Goal: Task Accomplishment & Management: Complete application form

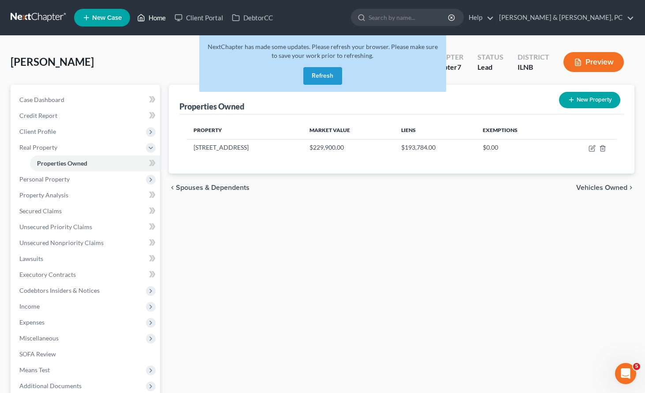
click at [152, 19] on link "Home" at bounding box center [151, 18] width 37 height 16
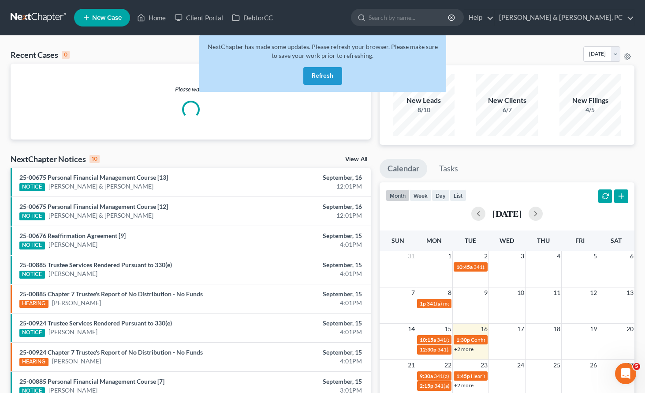
click at [326, 75] on button "Refresh" at bounding box center [323, 76] width 39 height 18
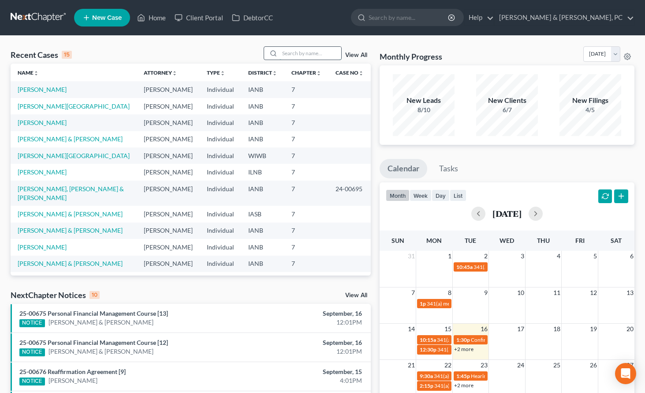
click at [297, 52] on input "search" at bounding box center [311, 53] width 62 height 13
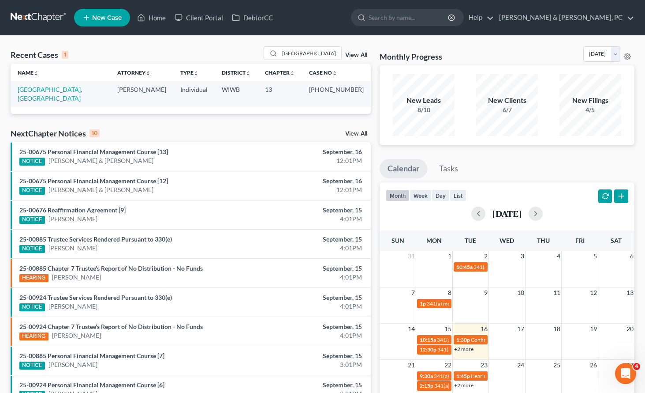
click at [345, 15] on ul "New Case Home Client Portal DebtorCC - No Result - See all results Or Press Ent…" at bounding box center [354, 17] width 561 height 23
drag, startPoint x: 303, startPoint y: 50, endPoint x: 259, endPoint y: 49, distance: 44.1
click at [259, 49] on div "Recent Cases 1 [GEOGRAPHIC_DATA] View All" at bounding box center [191, 54] width 360 height 17
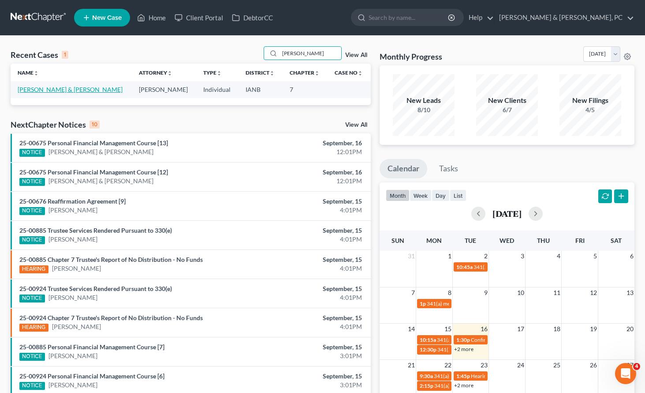
type input "[PERSON_NAME]"
click at [59, 88] on link "[PERSON_NAME] & [PERSON_NAME]" at bounding box center [70, 89] width 105 height 7
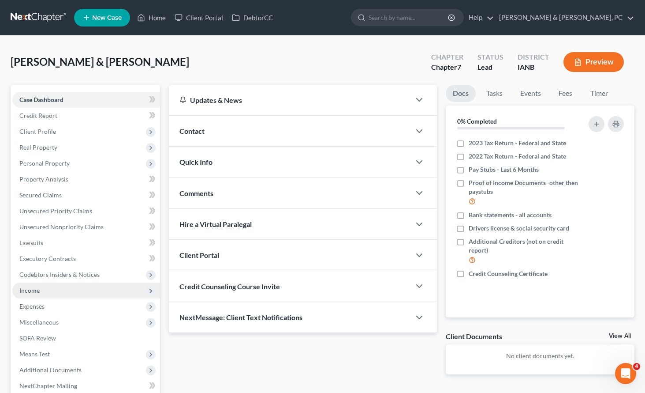
click at [38, 289] on span "Income" at bounding box center [29, 289] width 20 height 7
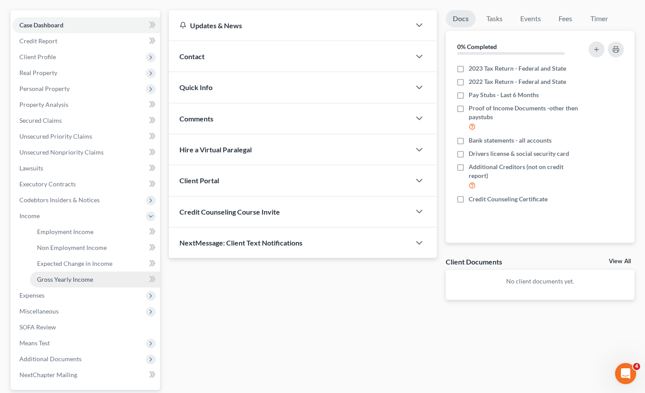
scroll to position [81, 0]
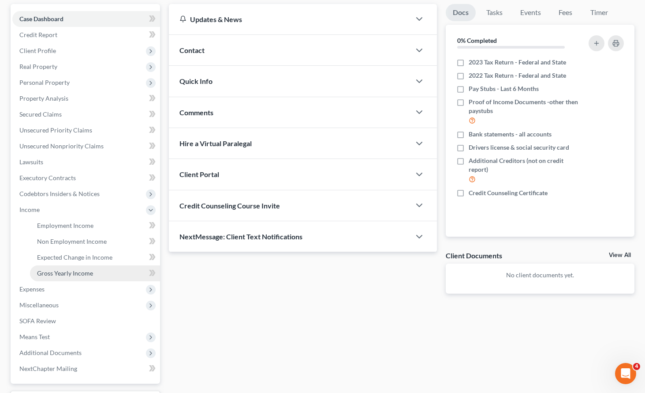
click at [68, 273] on span "Gross Yearly Income" at bounding box center [65, 272] width 56 height 7
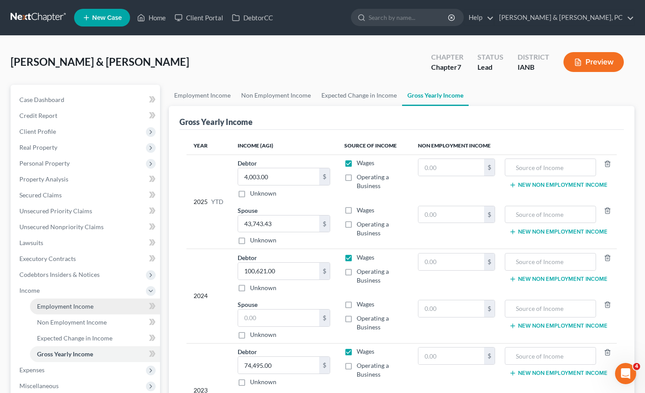
click at [80, 304] on span "Employment Income" at bounding box center [65, 305] width 56 height 7
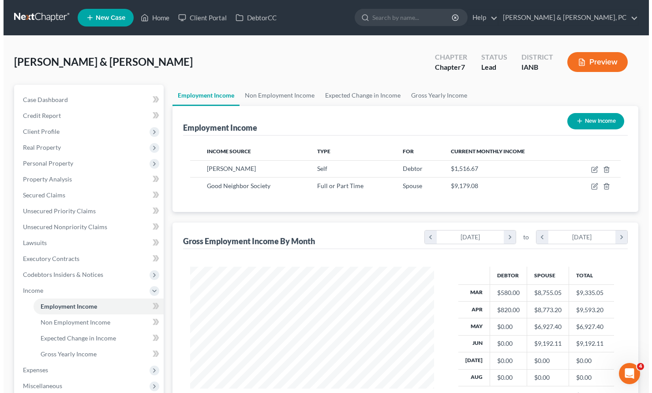
scroll to position [0, 0]
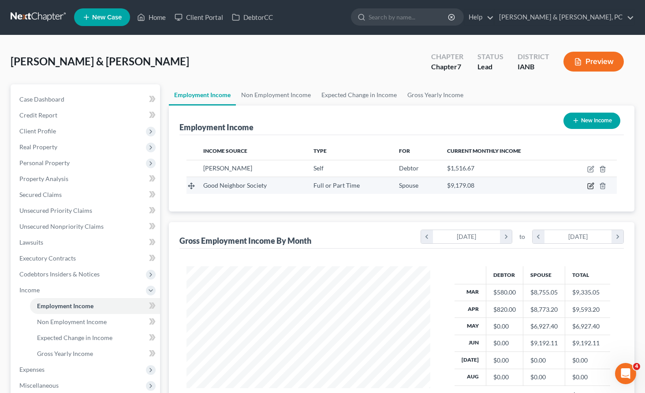
click at [591, 184] on icon "button" at bounding box center [591, 185] width 7 height 7
select select "0"
select select "16"
select select "2"
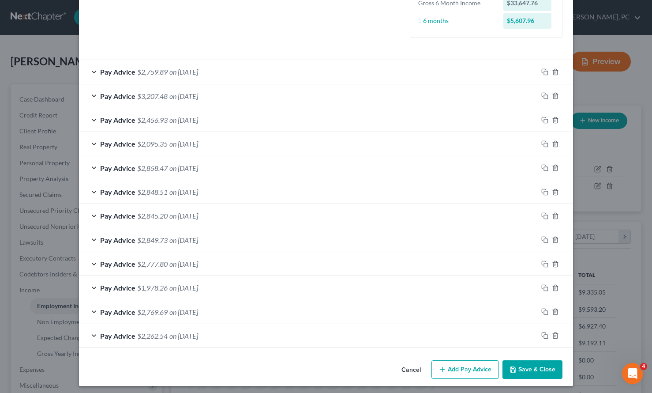
scroll to position [244, 0]
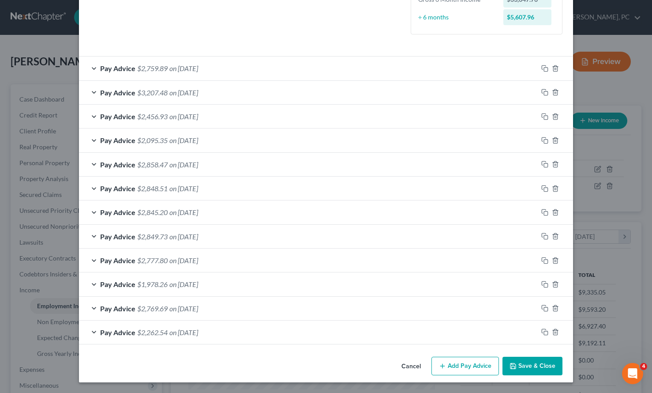
click at [443, 364] on icon "button" at bounding box center [442, 365] width 7 height 7
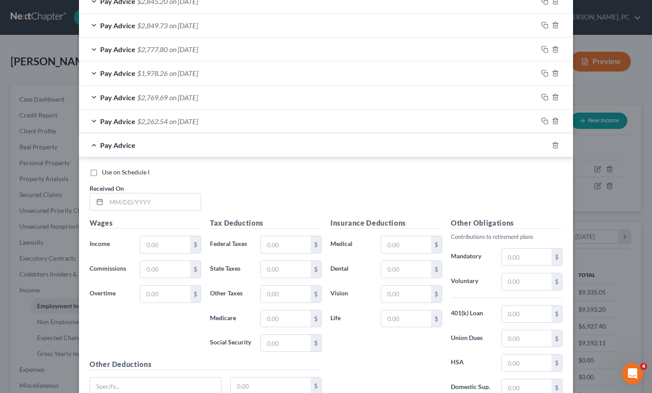
scroll to position [476, 0]
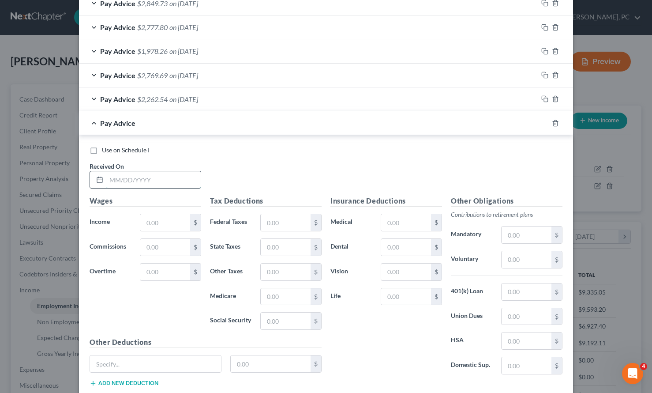
click at [116, 184] on input "text" at bounding box center [153, 179] width 94 height 17
type input "[DATE]"
click at [157, 220] on input "text" at bounding box center [165, 222] width 50 height 17
type input "2,867.30"
type input "232.53"
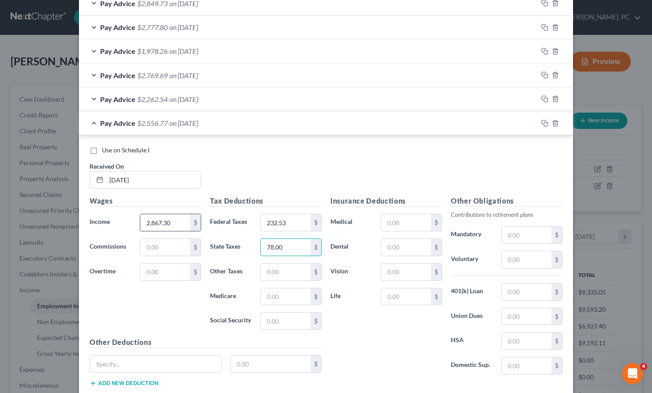
type input "78.00"
type input "6"
type input "36.59"
type input "156.43"
click at [395, 240] on input "text" at bounding box center [406, 247] width 50 height 17
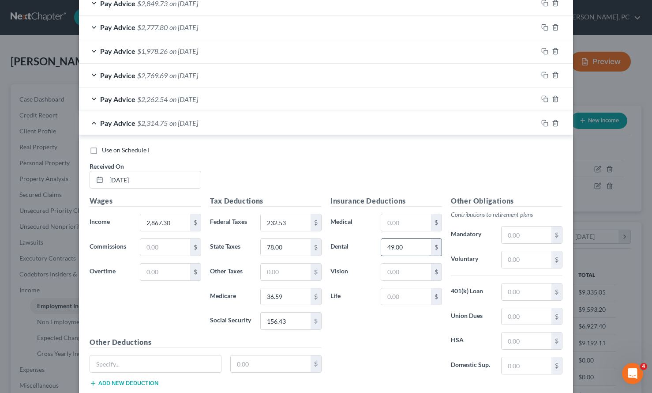
type input "49.00"
type input "284"
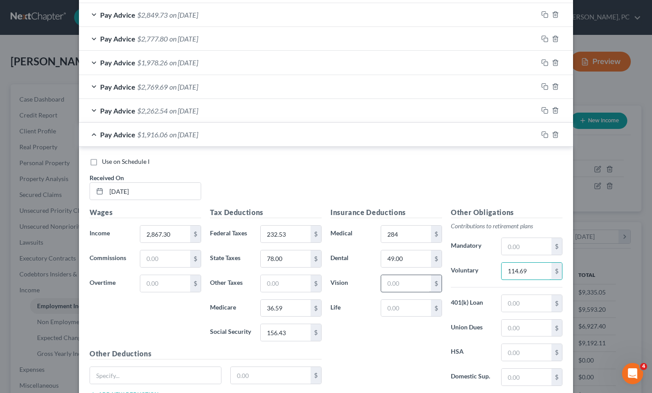
scroll to position [464, 0]
type input "114.69"
click at [390, 281] on input "text" at bounding box center [406, 284] width 50 height 17
type input "11.25"
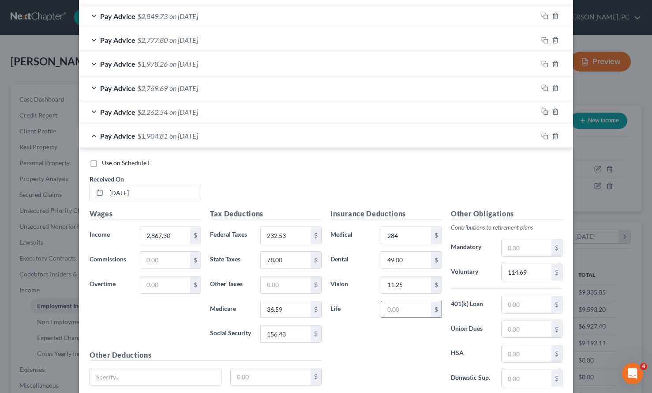
click at [385, 311] on input "text" at bounding box center [406, 309] width 50 height 17
type input "1.38"
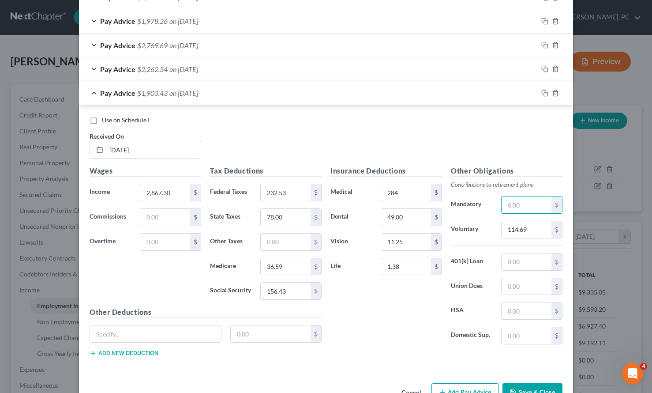
scroll to position [533, 0]
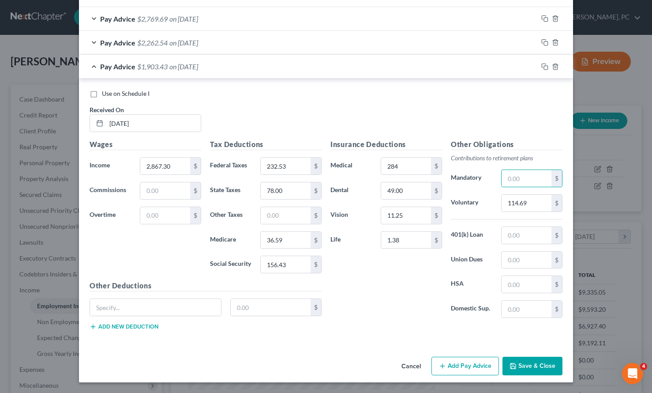
click at [452, 366] on button "Add Pay Advice" at bounding box center [464, 365] width 67 height 19
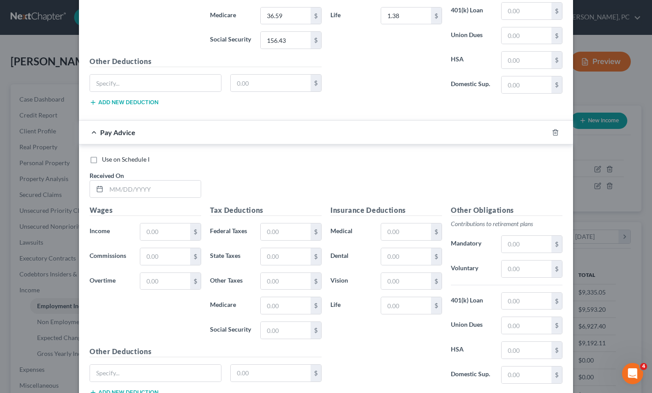
scroll to position [761, 0]
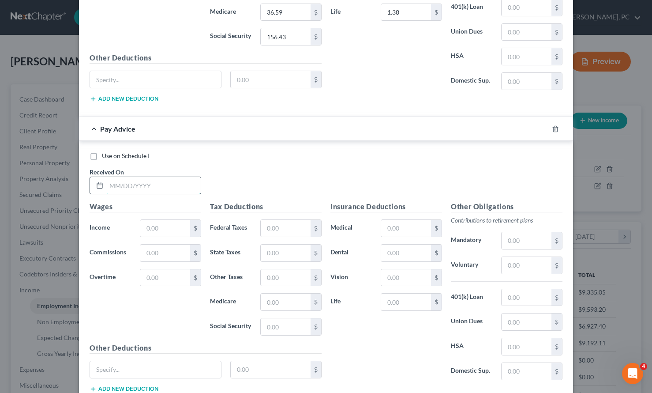
click at [112, 187] on input "text" at bounding box center [153, 185] width 94 height 17
type input "[DATE]"
type input "4,466.15"
type input "47.69"
type input "594.77"
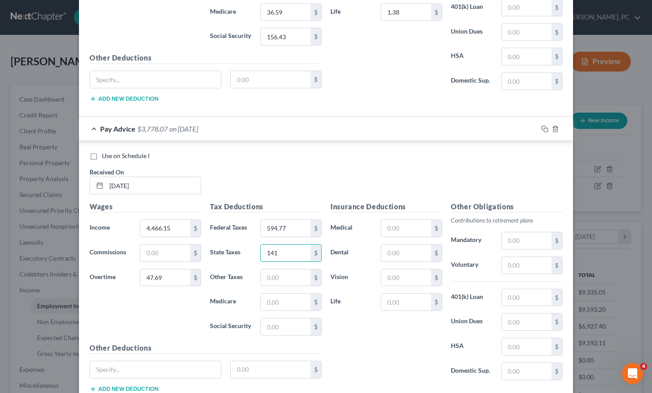
type input "141"
type input "60.46"
type input "258.52"
click at [390, 228] on input "text" at bounding box center [406, 228] width 50 height 17
type input "284"
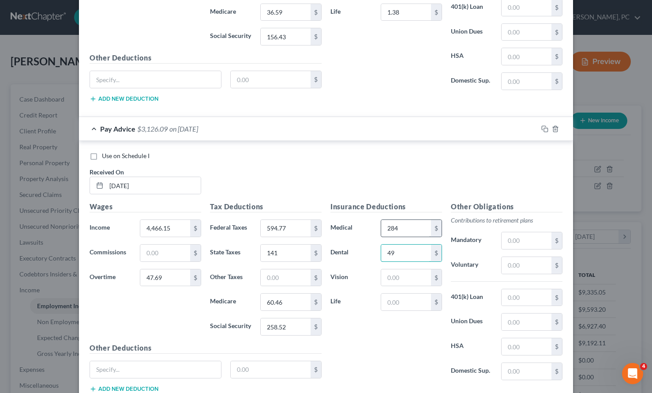
type input "49"
type input "11.25"
type input "1.38"
click at [521, 265] on input "text" at bounding box center [527, 265] width 50 height 17
type input "180.55"
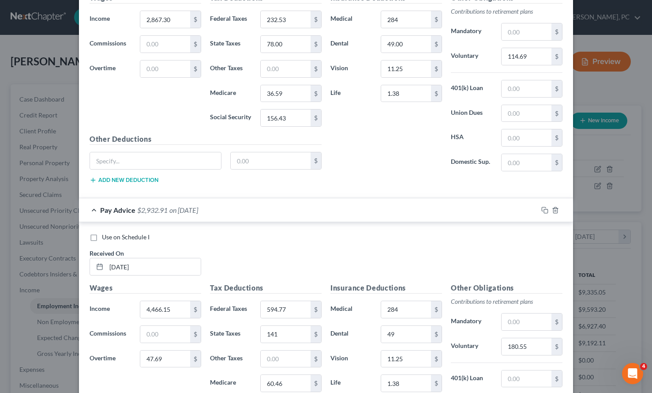
scroll to position [822, 0]
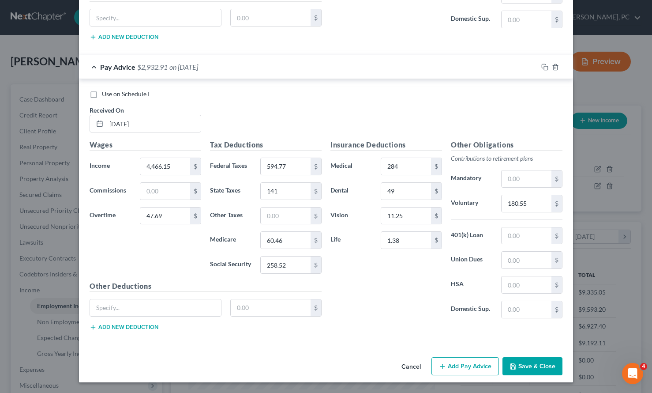
click at [461, 370] on button "Add Pay Advice" at bounding box center [464, 366] width 67 height 19
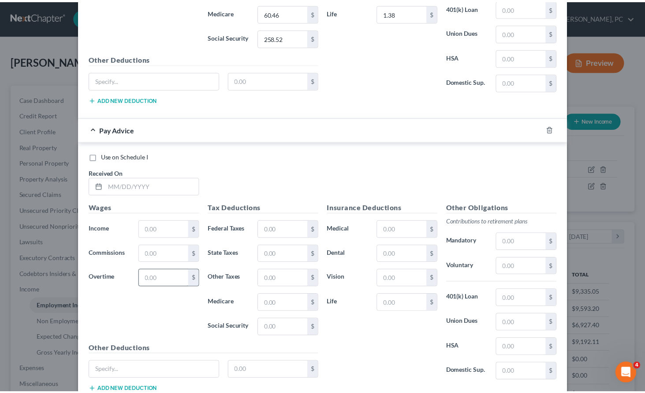
scroll to position [1112, 0]
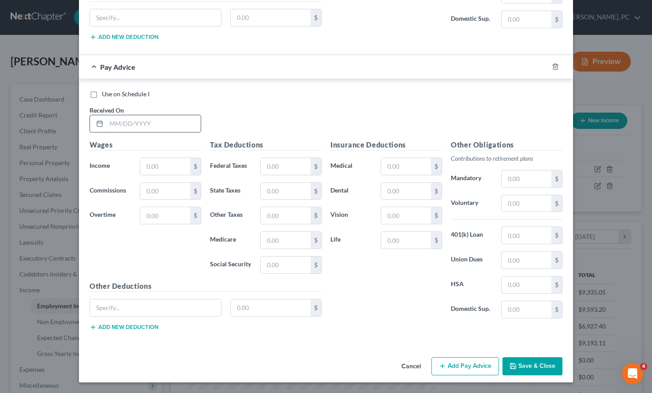
click at [117, 127] on input "text" at bounding box center [153, 123] width 94 height 17
type input "[DATE]"
type input "2,912.10"
type input "242.39"
type input "80"
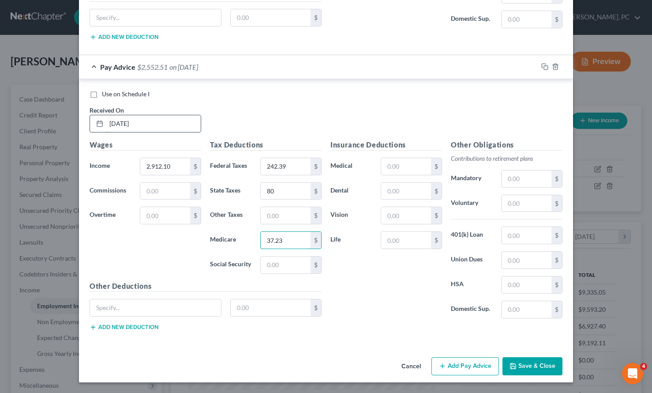
type input "37.23"
type input "159.20"
type input "284"
type input "49"
type input "11.25"
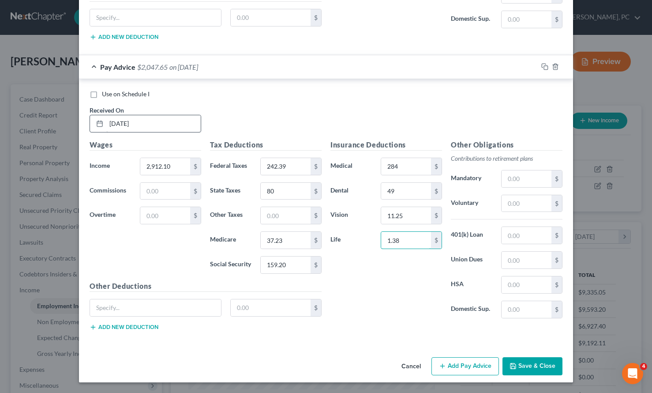
type input "1.38"
type input "116.48"
click at [544, 360] on button "Save & Close" at bounding box center [532, 366] width 60 height 19
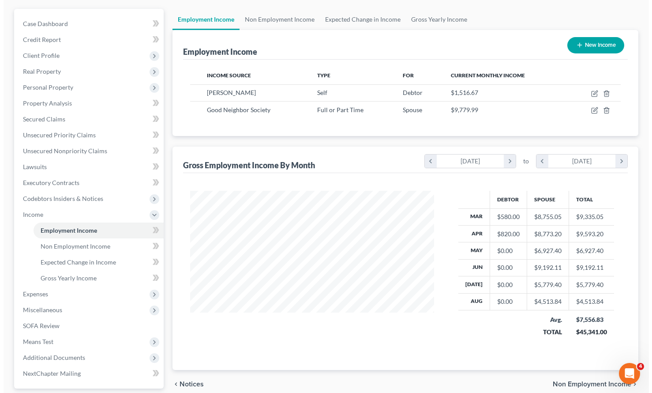
scroll to position [77, 0]
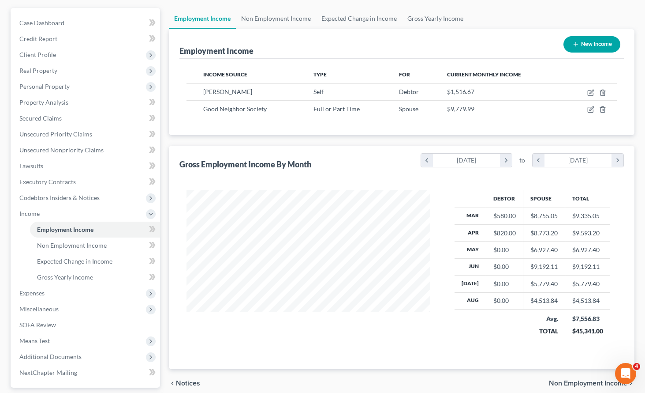
drag, startPoint x: 450, startPoint y: 334, endPoint x: 362, endPoint y: 327, distance: 88.0
click at [450, 334] on div "Debtor Spouse Total Mar $580.00 $8,755.05 $9,335.05 Apr $820.00 $8,773.20 $9,59…" at bounding box center [532, 269] width 187 height 158
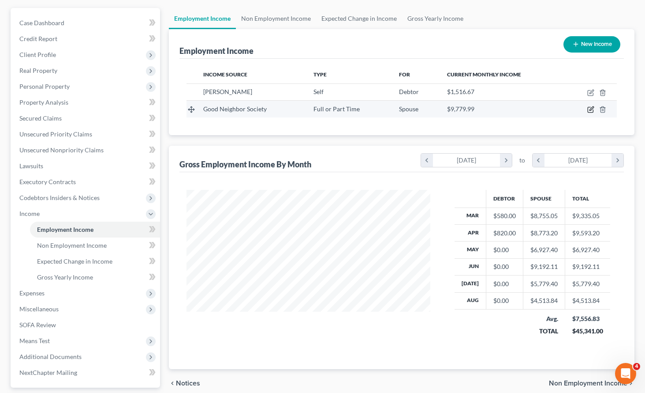
click at [591, 107] on icon "button" at bounding box center [590, 109] width 5 height 5
select select "0"
select select "16"
select select "2"
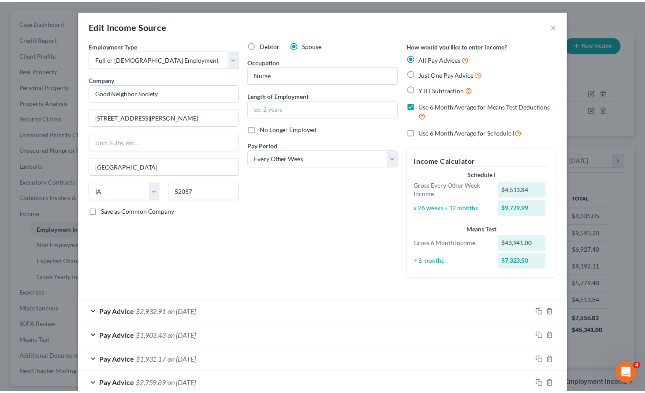
scroll to position [4, 0]
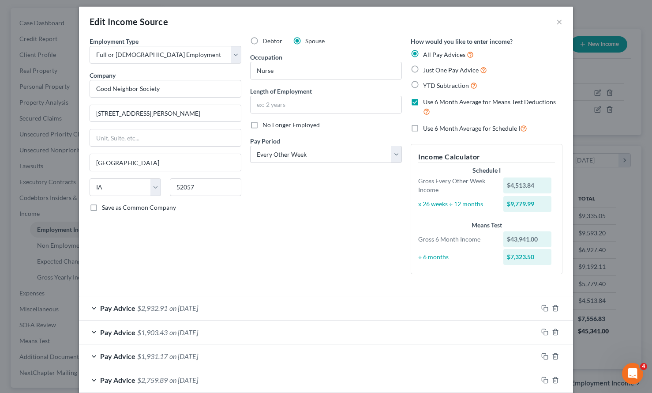
click at [367, 234] on div "Debtor Spouse Occupation Nurse Length of Employment No Longer Employed Pay Peri…" at bounding box center [326, 159] width 161 height 244
click at [556, 19] on button "×" at bounding box center [559, 21] width 6 height 11
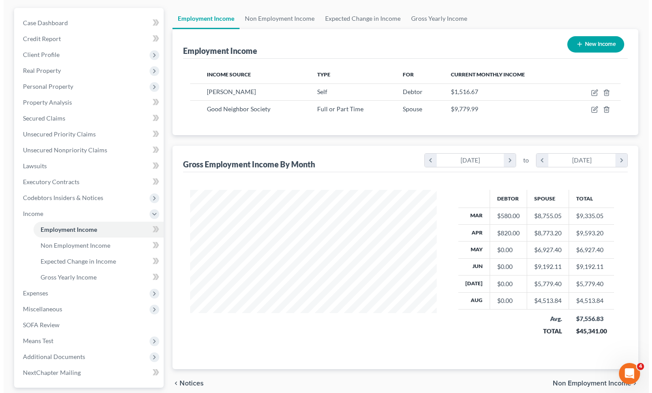
scroll to position [440989, 440885]
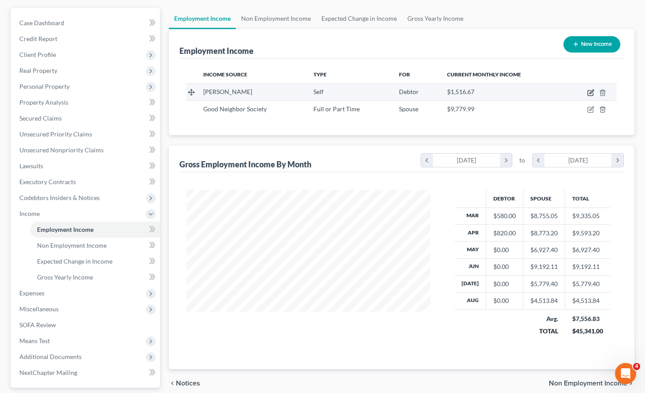
click at [592, 90] on icon "button" at bounding box center [591, 92] width 7 height 7
select select "1"
select select "3"
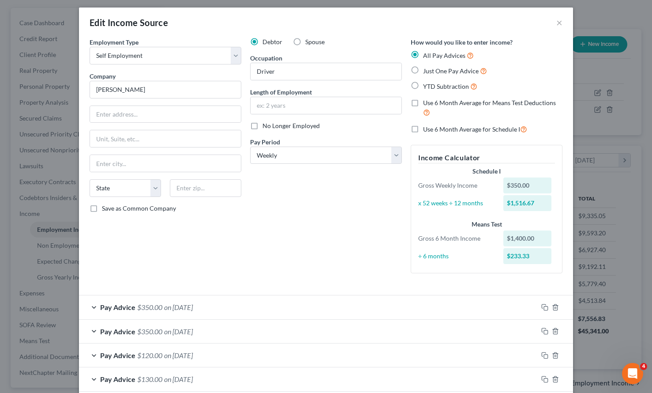
scroll to position [0, 0]
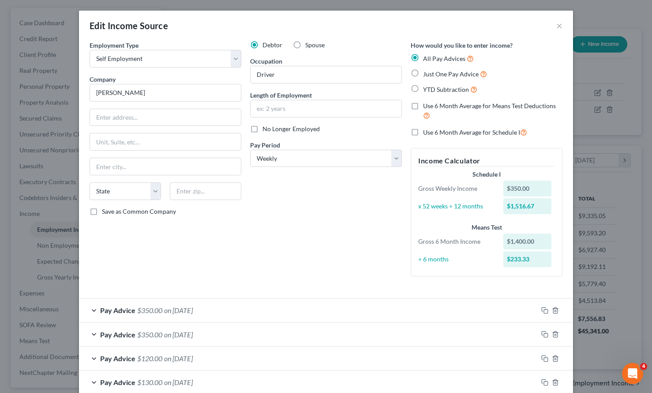
click at [354, 233] on div "Debtor Spouse Occupation Driver Length of Employment No Longer Employed Pay Per…" at bounding box center [326, 162] width 161 height 243
click at [331, 237] on div "Debtor Spouse Occupation Driver Length of Employment No Longer Employed Pay Per…" at bounding box center [326, 162] width 161 height 243
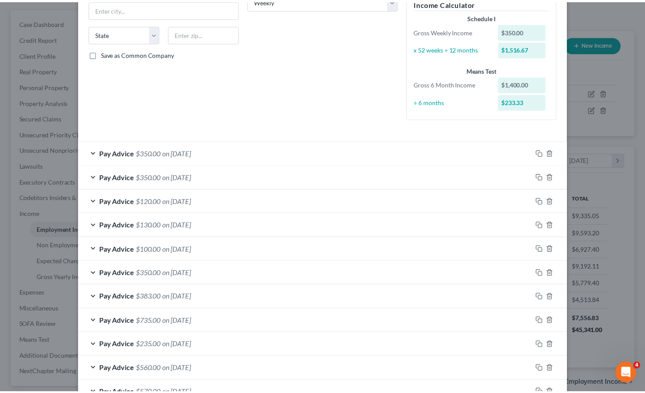
scroll to position [242, 0]
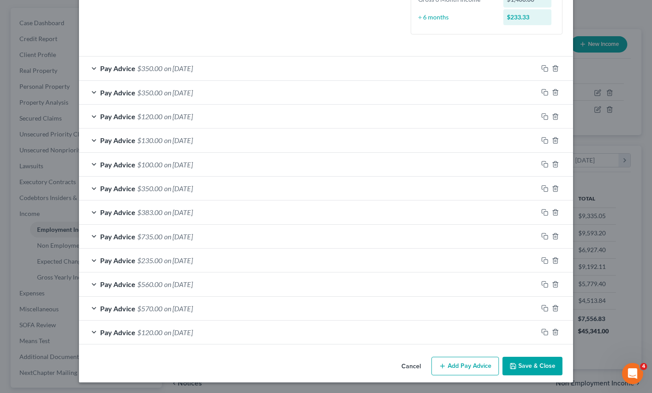
click at [535, 363] on button "Save & Close" at bounding box center [532, 365] width 60 height 19
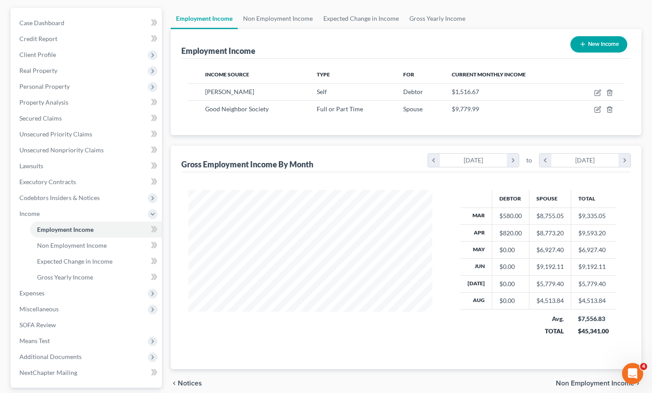
scroll to position [440989, 440885]
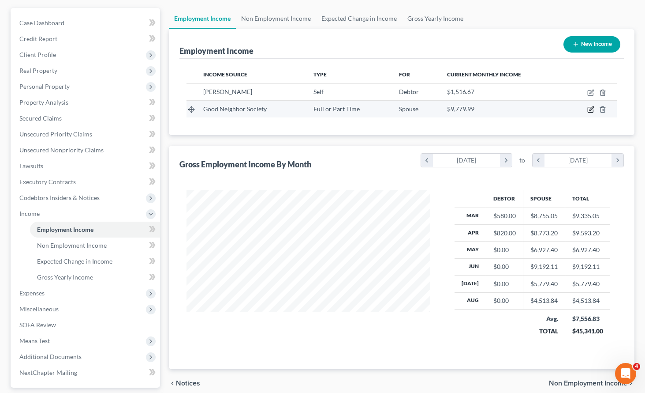
click at [590, 108] on icon "button" at bounding box center [591, 109] width 7 height 7
select select "0"
select select "16"
select select "2"
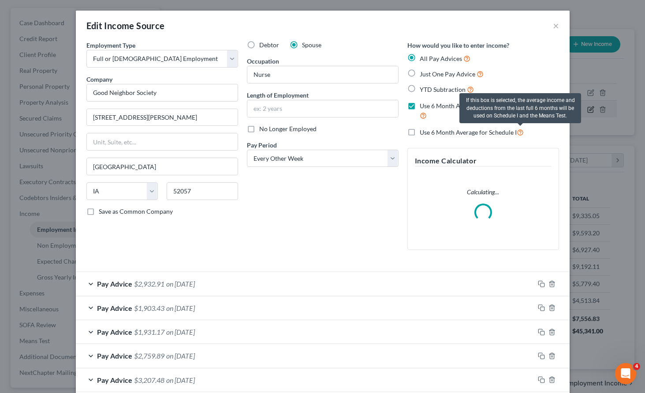
scroll to position [158, 265]
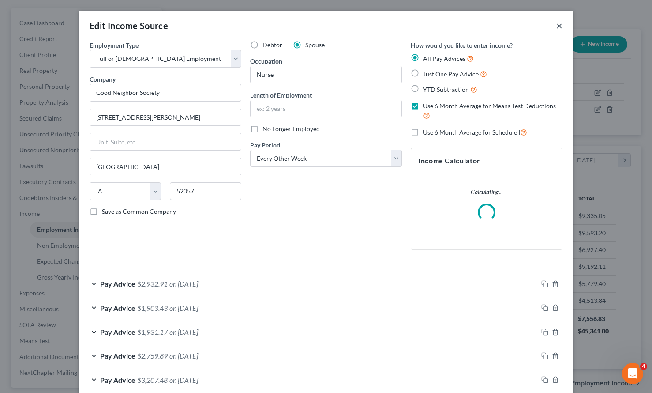
click at [556, 25] on button "×" at bounding box center [559, 25] width 6 height 11
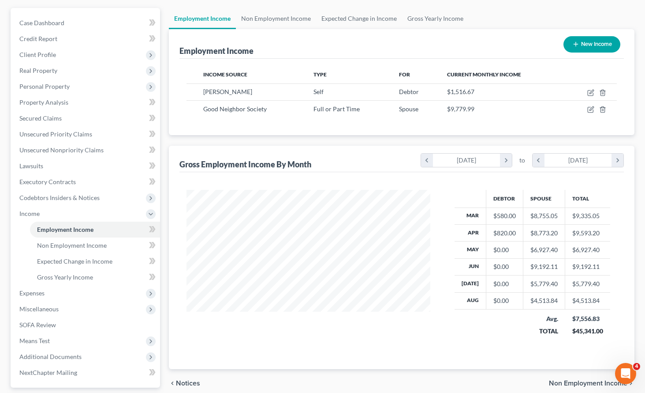
scroll to position [440989, 440885]
click at [433, 20] on link "Gross Yearly Income" at bounding box center [435, 18] width 67 height 21
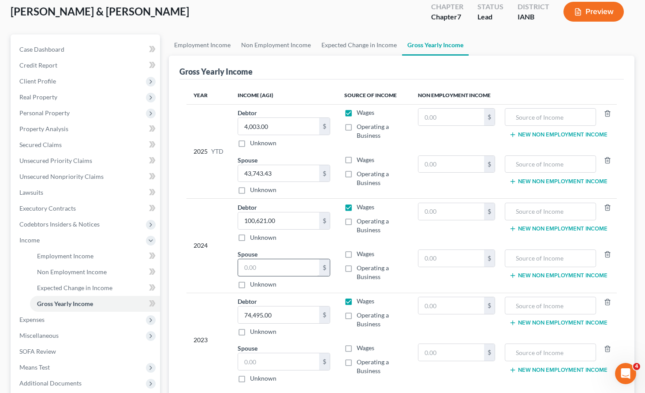
scroll to position [55, 0]
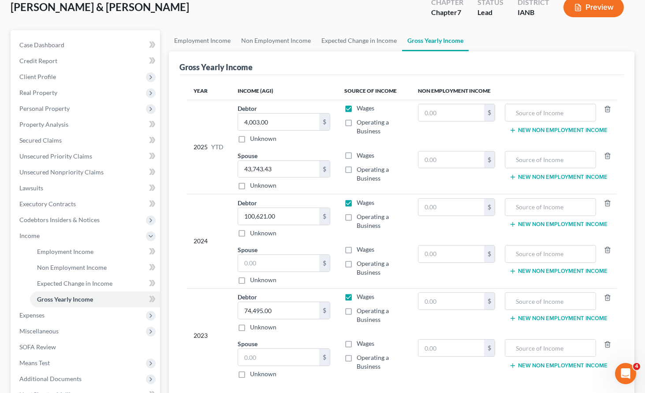
click at [357, 249] on label "Wages" at bounding box center [366, 249] width 18 height 9
click at [360, 249] on input "Wages" at bounding box center [363, 248] width 6 height 6
checkbox input "true"
click at [357, 201] on label "Wages" at bounding box center [366, 202] width 18 height 9
click at [360, 201] on input "Wages" at bounding box center [363, 201] width 6 height 6
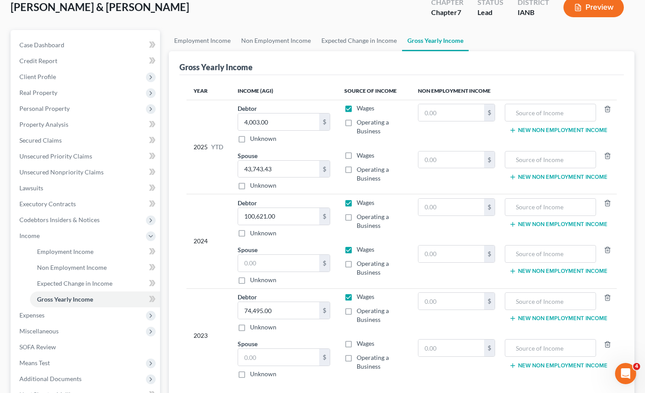
checkbox input "false"
click at [357, 216] on label "Operating a Business" at bounding box center [380, 221] width 47 height 18
click at [360, 216] on input "Operating a Business" at bounding box center [363, 215] width 6 height 6
checkbox input "true"
click at [263, 264] on input "text" at bounding box center [278, 263] width 81 height 17
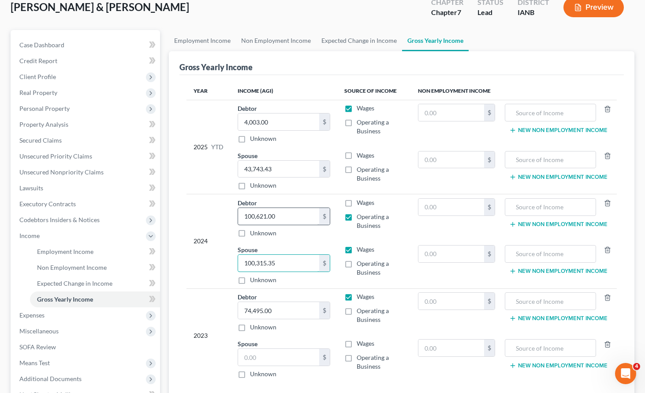
type input "100,315.35"
click at [278, 212] on input "text" at bounding box center [278, 216] width 81 height 17
drag, startPoint x: 297, startPoint y: 215, endPoint x: 204, endPoint y: 210, distance: 92.8
click at [204, 210] on tr "2024 Debtor 2,401.00 $ Unknown Balance Undetermined 2,401.00 $ Unknown Wages Op…" at bounding box center [402, 218] width 431 height 47
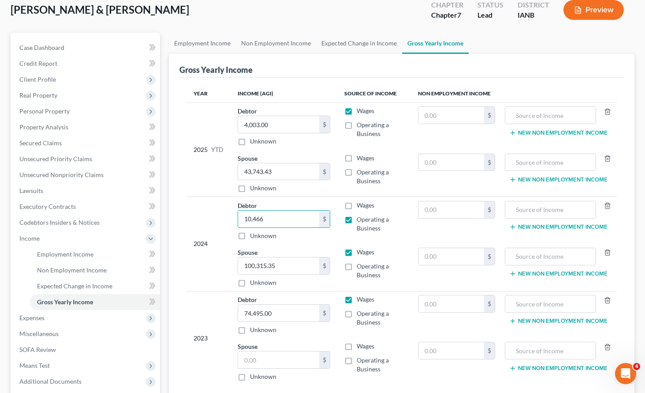
scroll to position [50, 0]
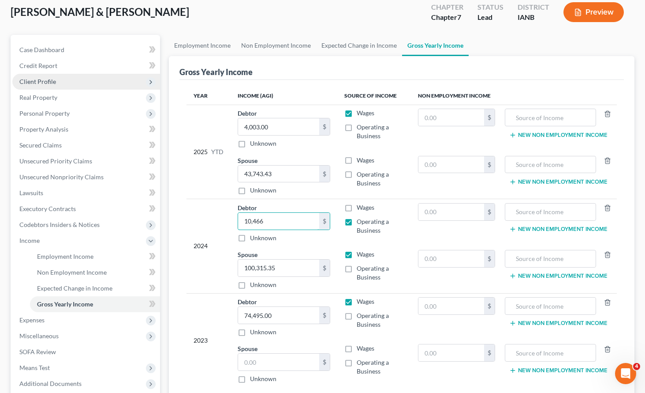
type input "10,466"
click at [42, 82] on span "Client Profile" at bounding box center [37, 81] width 37 height 7
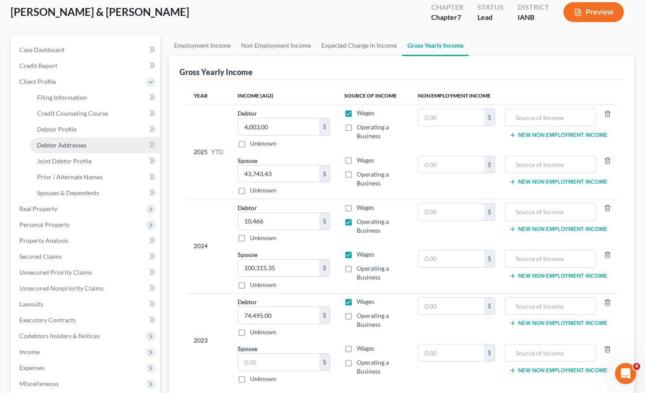
click at [52, 141] on span "Debtor Addresses" at bounding box center [61, 144] width 49 height 7
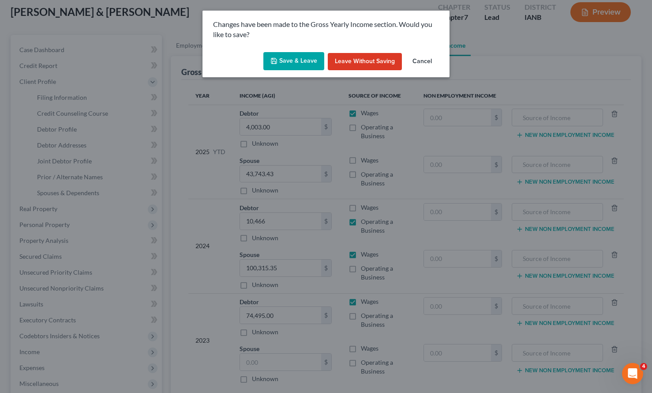
click at [292, 59] on button "Save & Leave" at bounding box center [293, 61] width 61 height 19
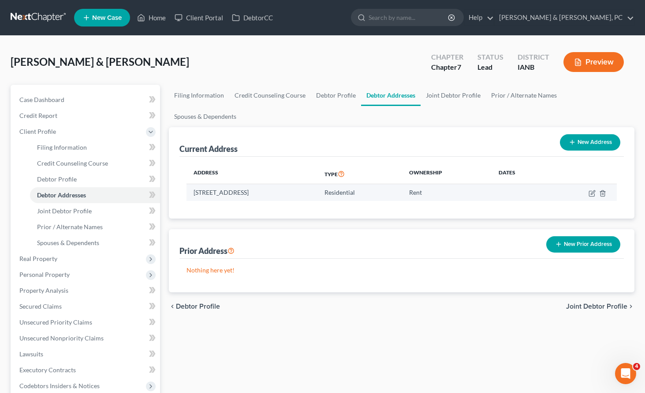
drag, startPoint x: 289, startPoint y: 170, endPoint x: 189, endPoint y: 171, distance: 100.1
click at [189, 184] on td "[STREET_ADDRESS]" at bounding box center [252, 192] width 131 height 17
drag, startPoint x: 189, startPoint y: 171, endPoint x: 206, endPoint y: 171, distance: 16.8
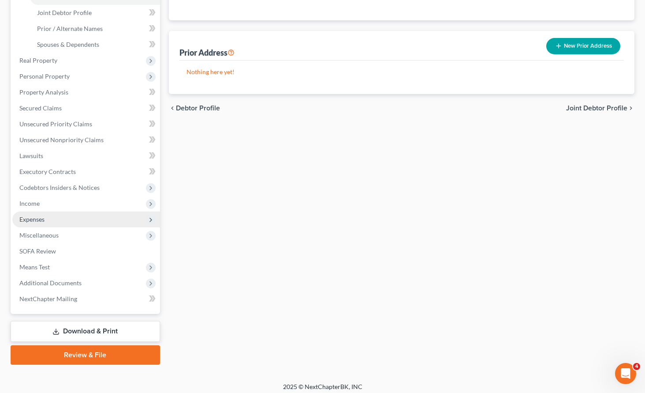
scroll to position [203, 0]
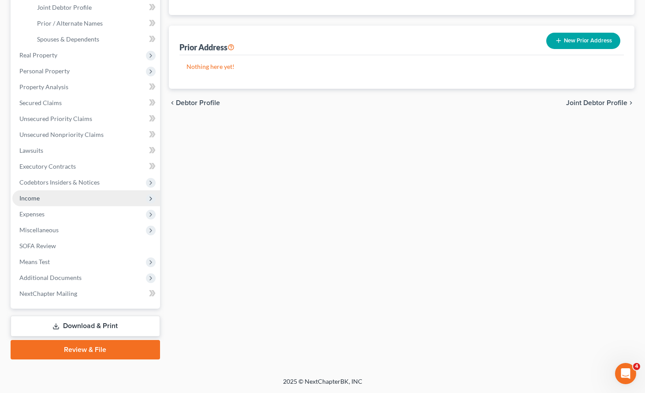
click at [37, 199] on span "Income" at bounding box center [29, 197] width 20 height 7
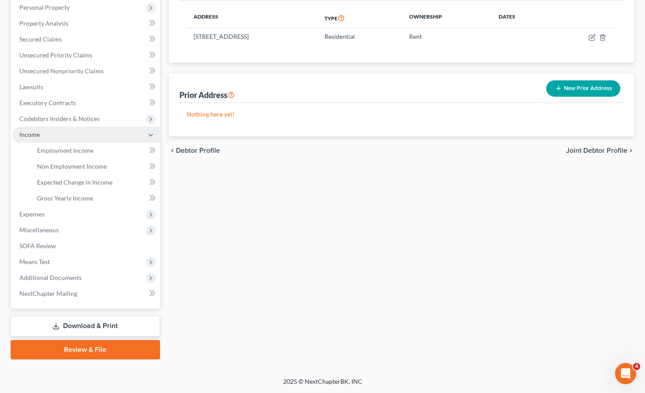
scroll to position [156, 0]
click at [55, 150] on span "Employment Income" at bounding box center [65, 149] width 56 height 7
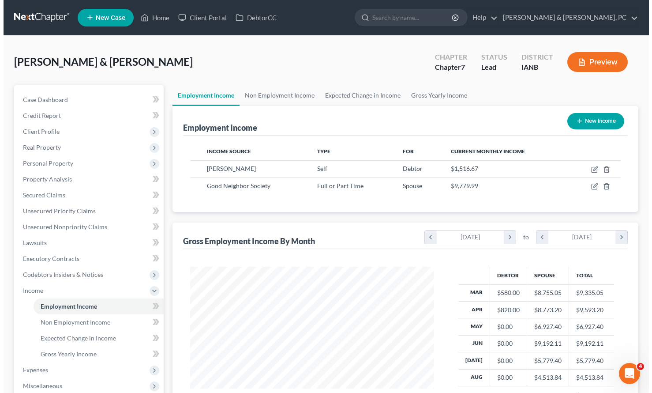
scroll to position [158, 262]
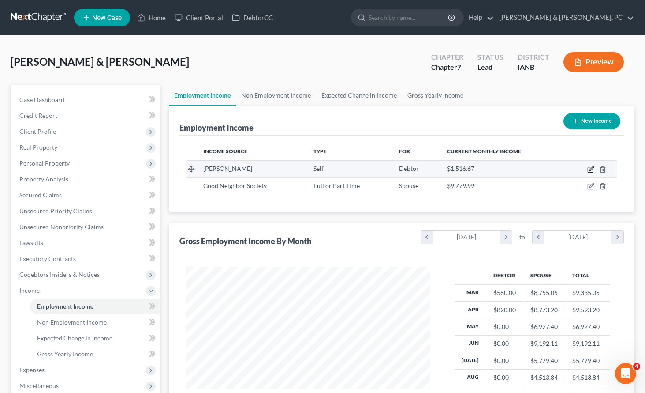
click at [589, 168] on icon "button" at bounding box center [591, 169] width 7 height 7
select select "1"
select select "3"
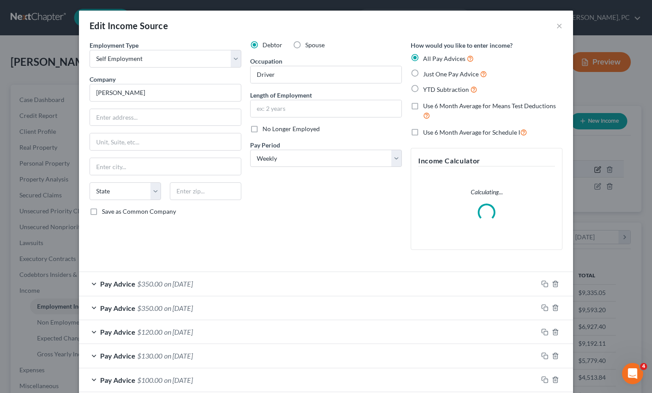
scroll to position [158, 265]
click at [143, 114] on input "text" at bounding box center [165, 117] width 151 height 17
paste input "[STREET_ADDRESS]"
type input "[STREET_ADDRESS]"
click at [194, 189] on input "text" at bounding box center [205, 191] width 71 height 18
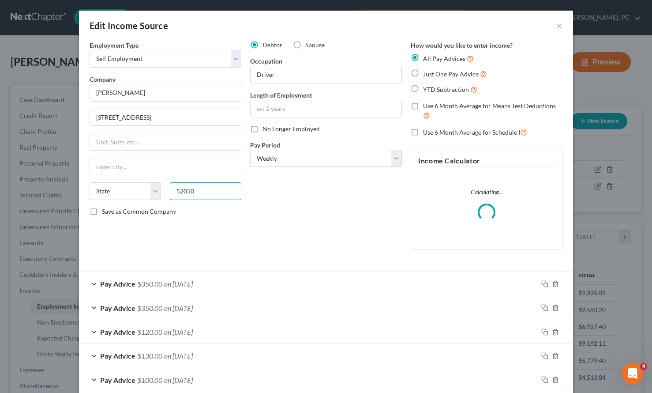
type input "52050"
type input "Greeley"
select select "16"
drag, startPoint x: 132, startPoint y: 116, endPoint x: 220, endPoint y: 115, distance: 87.4
click at [220, 115] on input "[STREET_ADDRESS]" at bounding box center [165, 117] width 151 height 17
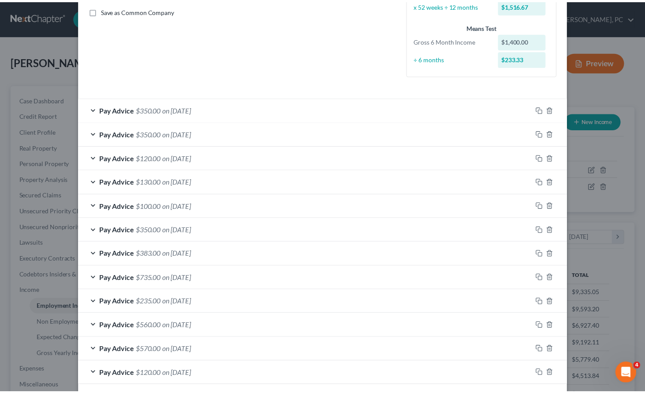
scroll to position [242, 0]
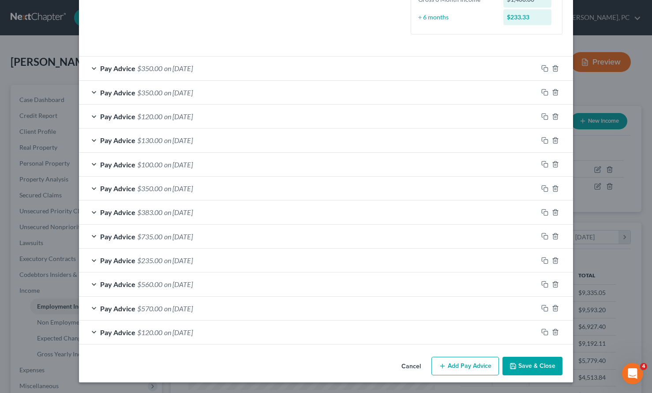
type input "[STREET_ADDRESS]"
click at [523, 365] on button "Save & Close" at bounding box center [532, 365] width 60 height 19
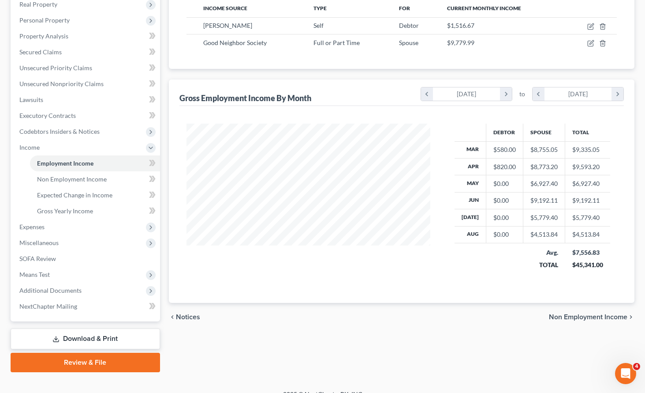
scroll to position [156, 0]
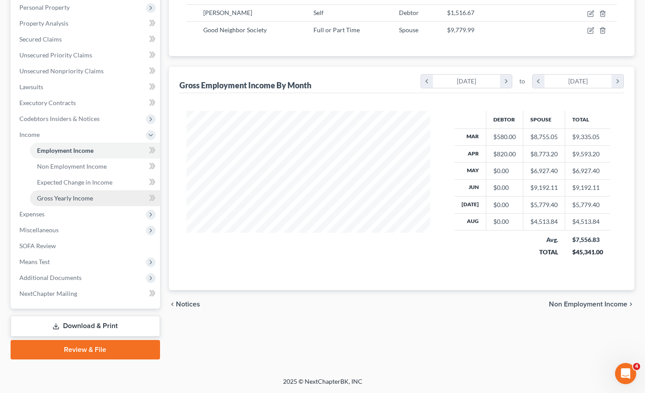
click at [65, 196] on span "Gross Yearly Income" at bounding box center [65, 197] width 56 height 7
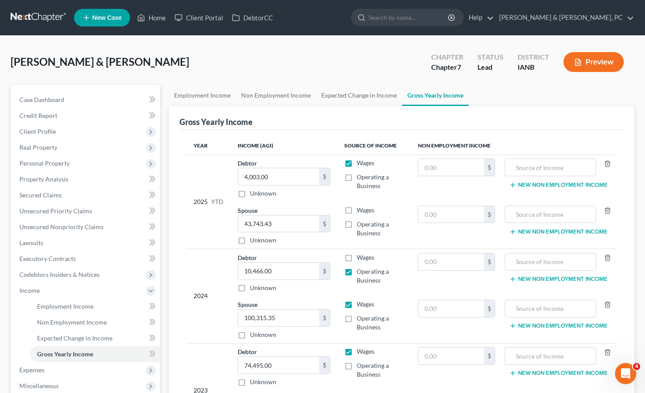
click at [357, 211] on label "Wages" at bounding box center [366, 210] width 18 height 9
click at [360, 211] on input "Wages" at bounding box center [363, 209] width 6 height 6
checkbox input "true"
type input "63,229.08"
click at [357, 162] on label "Wages" at bounding box center [366, 162] width 18 height 9
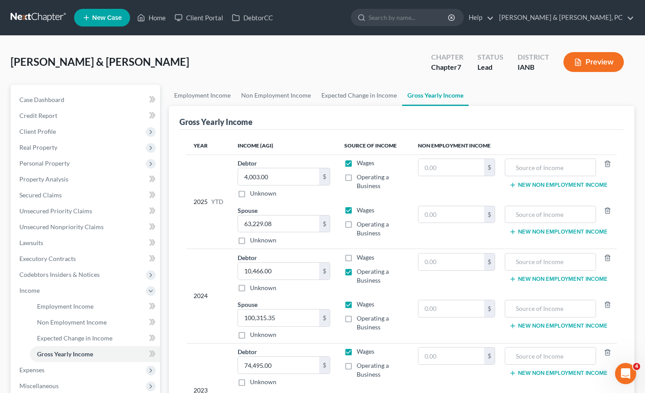
click at [360, 162] on input "Wages" at bounding box center [363, 161] width 6 height 6
checkbox input "false"
click at [357, 176] on label "Operating a Business" at bounding box center [380, 181] width 47 height 18
click at [360, 176] on input "Operating a Business" at bounding box center [363, 175] width 6 height 6
checkbox input "true"
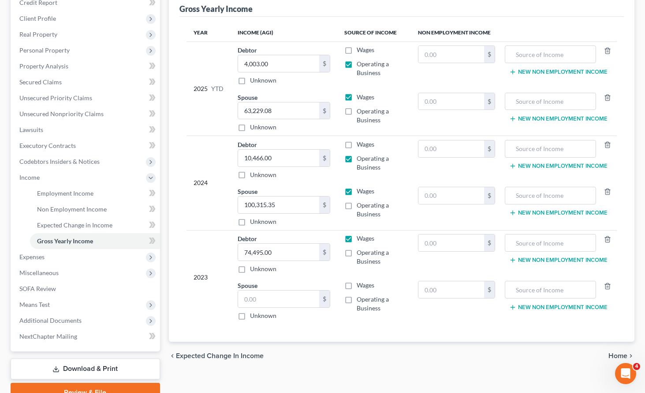
scroll to position [113, 0]
click at [49, 189] on span "Employment Income" at bounding box center [65, 192] width 56 height 7
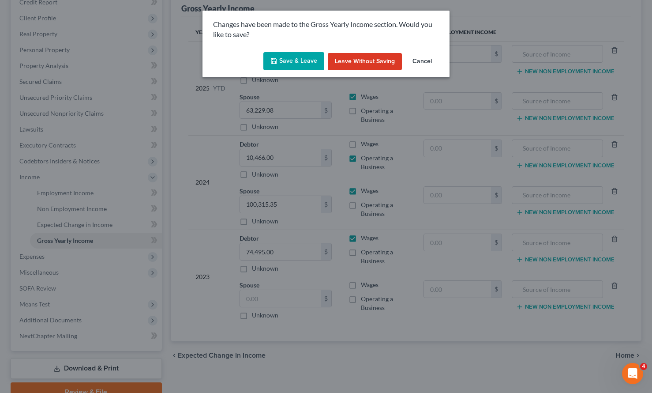
click at [307, 61] on button "Save & Leave" at bounding box center [293, 61] width 61 height 19
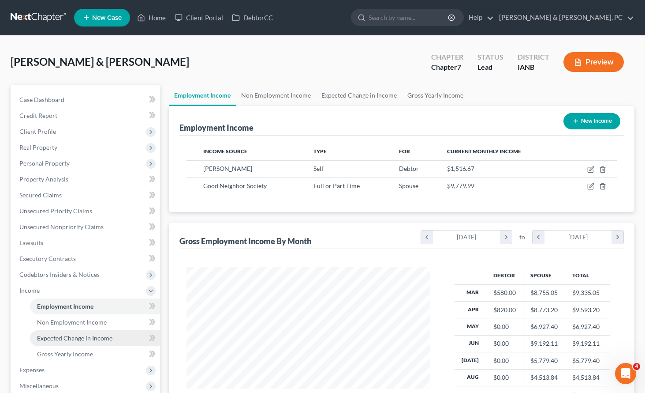
scroll to position [158, 262]
click at [39, 146] on span "Real Property" at bounding box center [38, 146] width 38 height 7
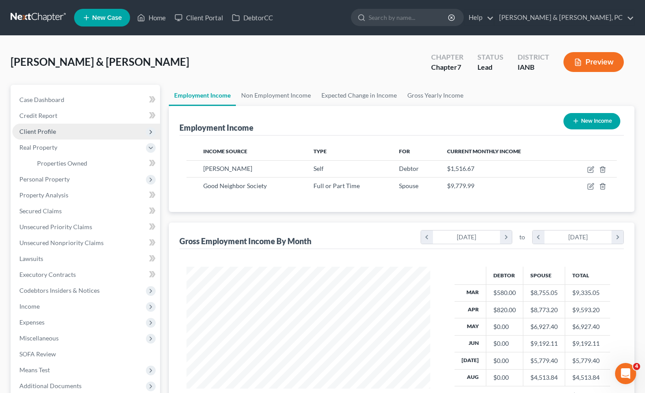
click at [40, 134] on span "Client Profile" at bounding box center [37, 130] width 37 height 7
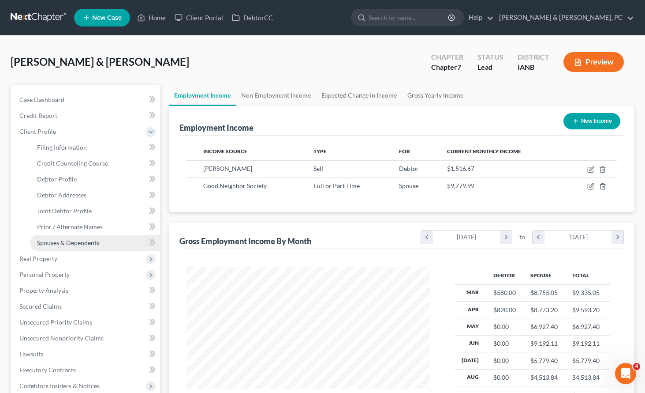
click at [68, 240] on span "Spouses & Dependents" at bounding box center [68, 242] width 62 height 7
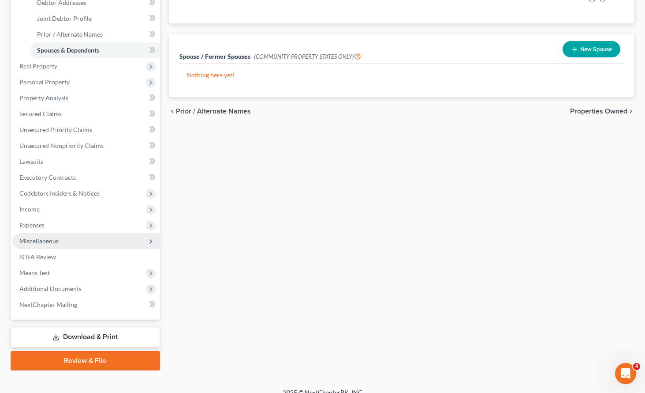
scroll to position [203, 0]
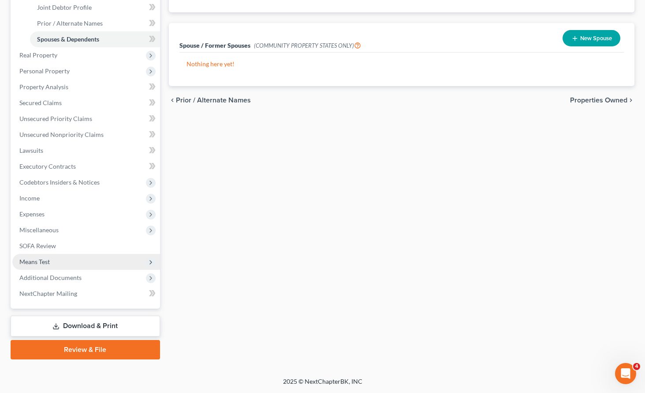
click at [39, 261] on span "Means Test" at bounding box center [34, 261] width 30 height 7
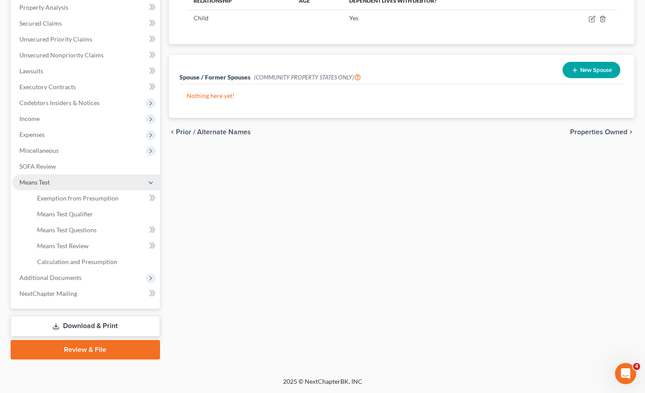
scroll to position [172, 0]
click at [73, 199] on span "Exemption from Presumption" at bounding box center [78, 197] width 82 height 7
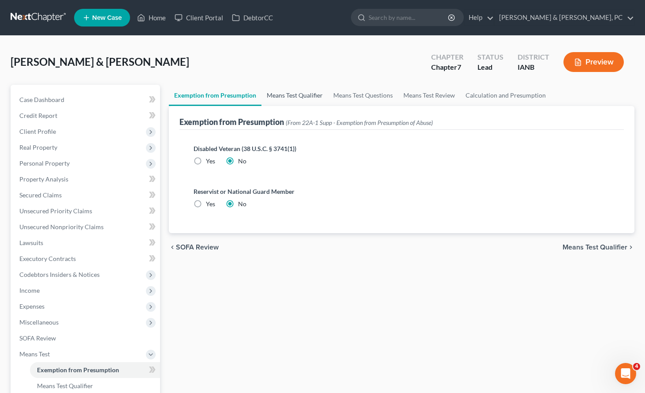
click at [294, 94] on link "Means Test Qualifier" at bounding box center [295, 95] width 67 height 21
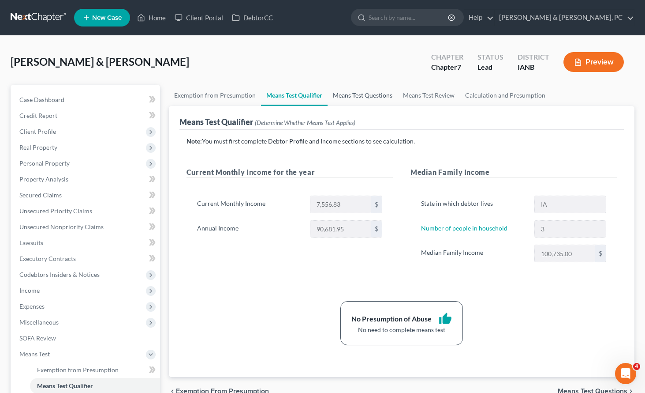
click at [337, 96] on link "Means Test Questions" at bounding box center [363, 95] width 70 height 21
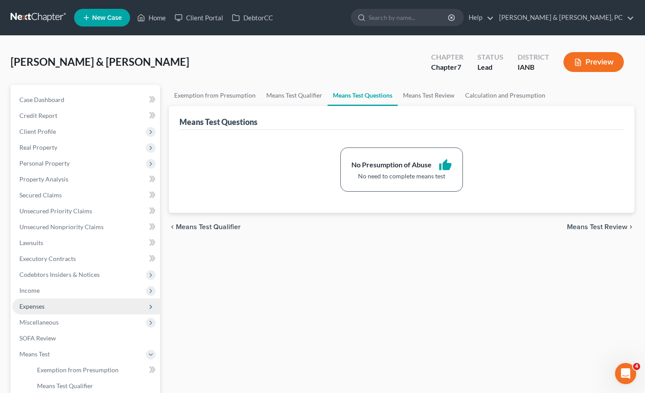
click at [36, 305] on span "Expenses" at bounding box center [31, 305] width 25 height 7
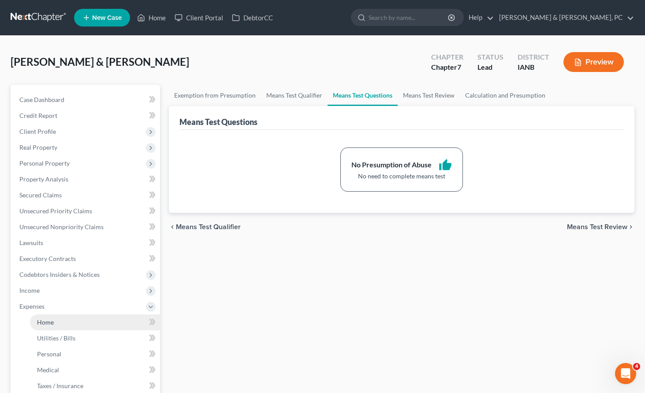
click at [52, 317] on link "Home" at bounding box center [95, 322] width 130 height 16
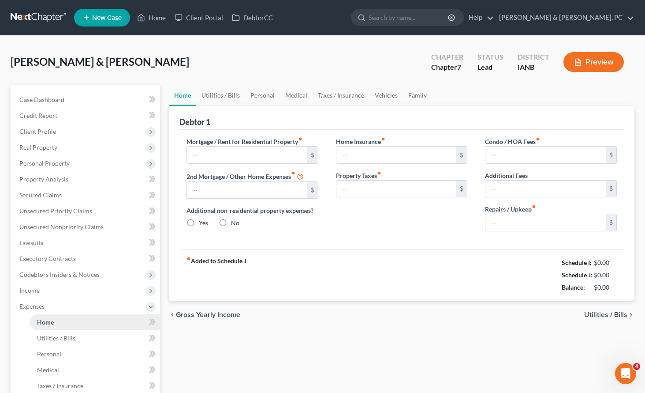
type input "1,200.00"
type input "0.00"
radio input "true"
type input "0.00"
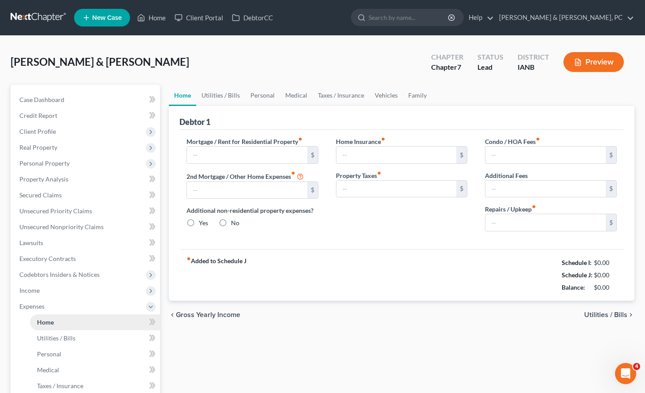
type input "0.00"
type input "65.00"
type input "0.00"
click at [217, 92] on link "Utilities / Bills" at bounding box center [220, 95] width 49 height 21
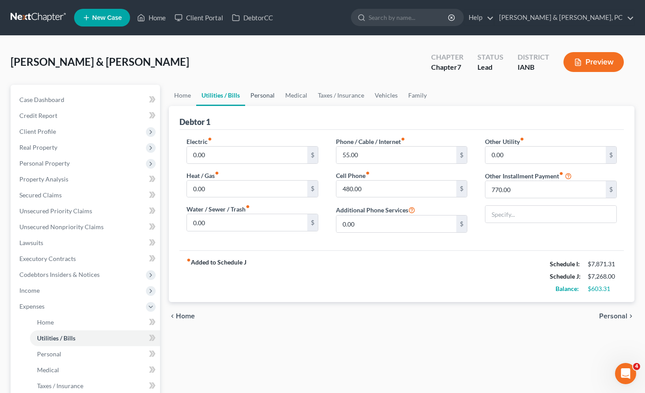
click at [264, 91] on link "Personal" at bounding box center [262, 95] width 35 height 21
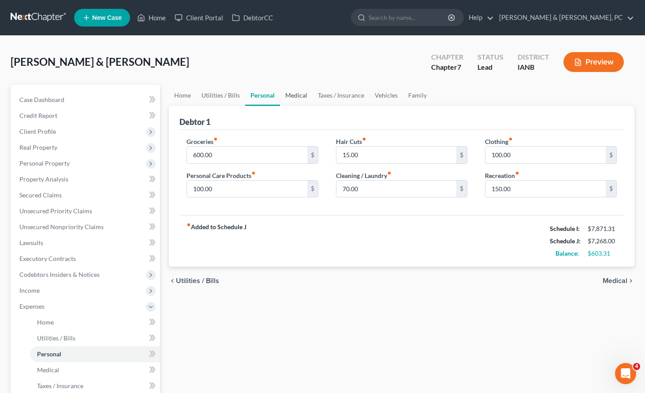
click at [297, 94] on link "Medical" at bounding box center [296, 95] width 33 height 21
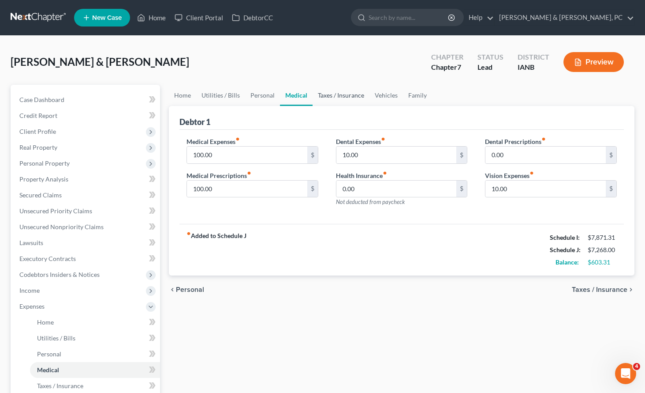
click at [336, 92] on link "Taxes / Insurance" at bounding box center [341, 95] width 57 height 21
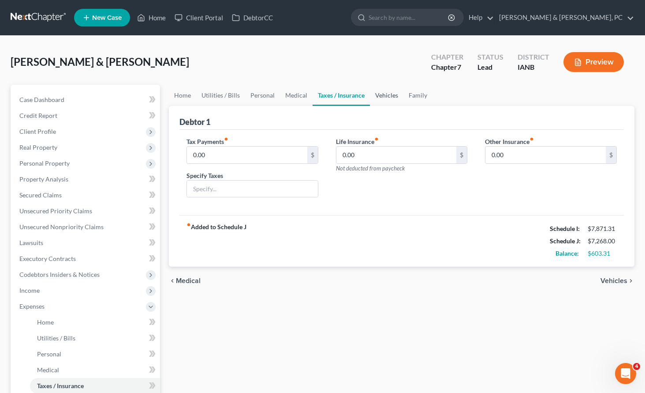
click at [388, 94] on link "Vehicles" at bounding box center [387, 95] width 34 height 21
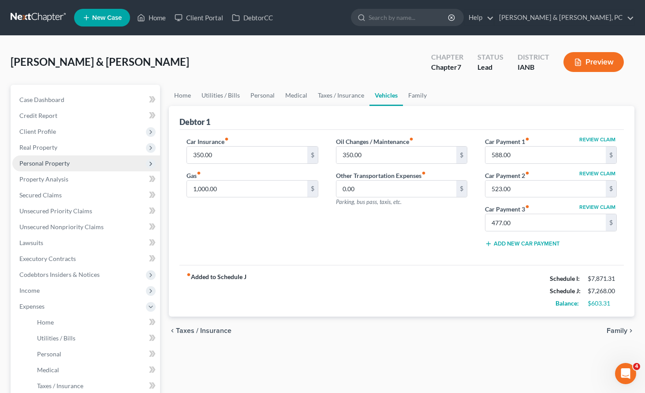
click at [60, 160] on span "Personal Property" at bounding box center [44, 162] width 50 height 7
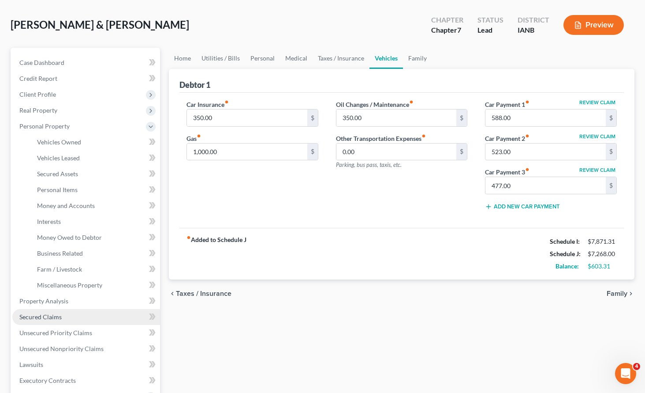
scroll to position [43, 0]
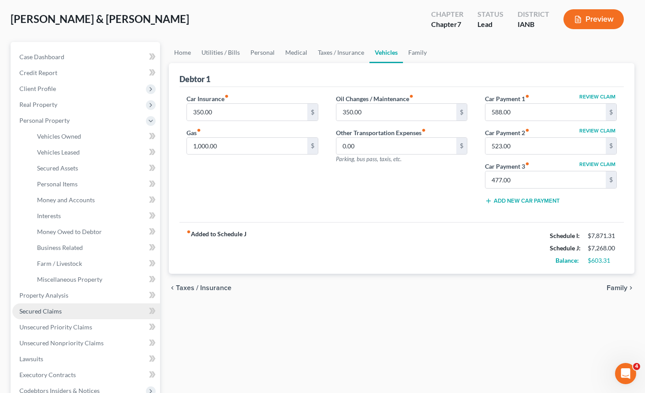
click at [41, 309] on span "Secured Claims" at bounding box center [40, 310] width 42 height 7
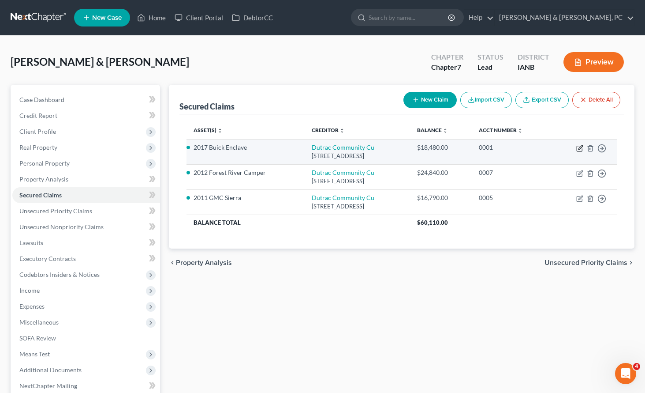
click at [580, 147] on icon "button" at bounding box center [581, 147] width 4 height 4
select select "16"
select select "0"
select select "2"
select select "1"
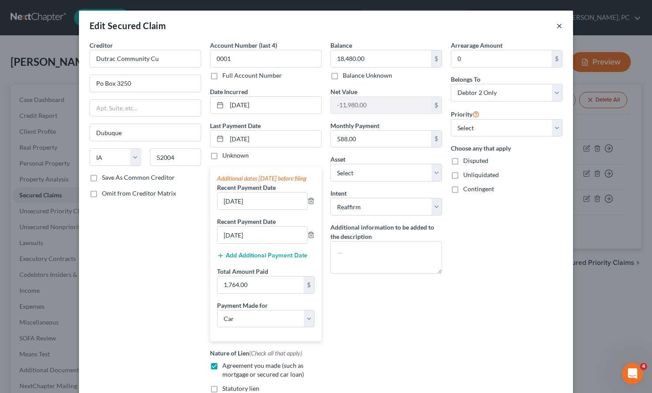
click at [556, 26] on button "×" at bounding box center [559, 25] width 6 height 11
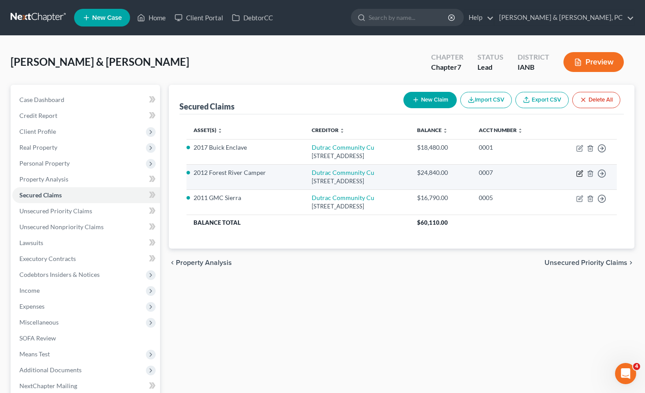
click at [579, 170] on icon "button" at bounding box center [580, 173] width 7 height 7
select select "16"
select select "4"
select select "8"
select select "2"
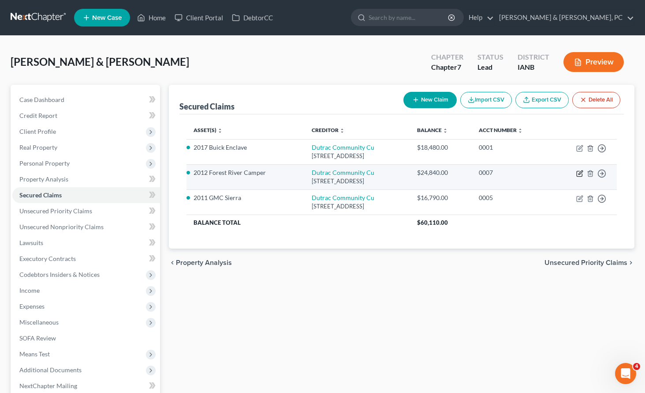
select select "2"
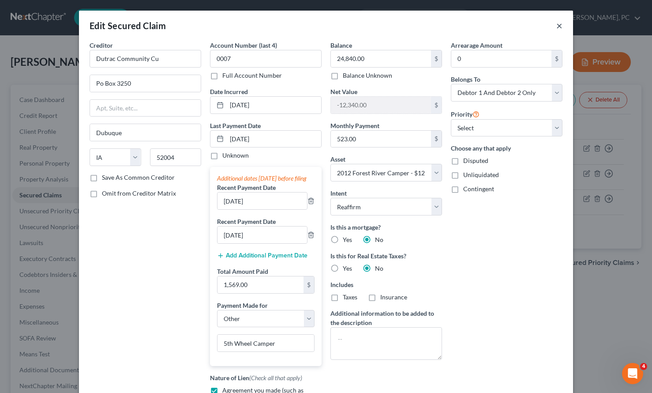
click at [558, 26] on button "×" at bounding box center [559, 25] width 6 height 11
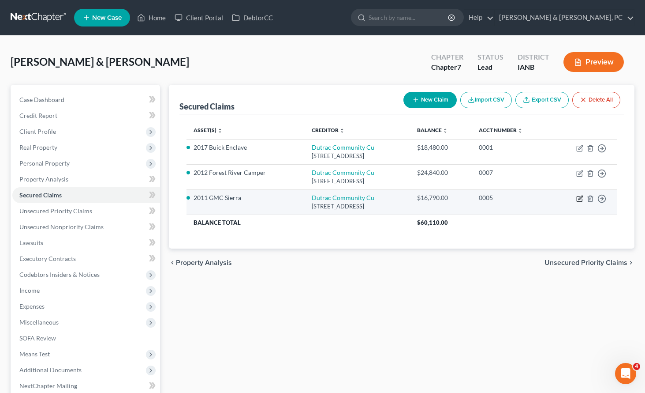
click at [580, 197] on icon "button" at bounding box center [581, 197] width 4 height 4
select select "16"
select select "0"
select select "10"
select select "2"
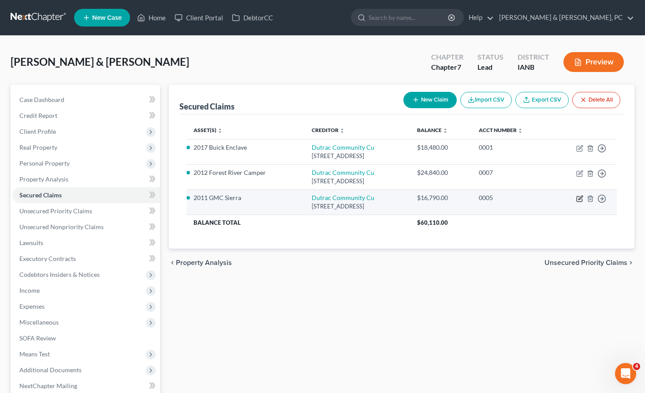
select select "1"
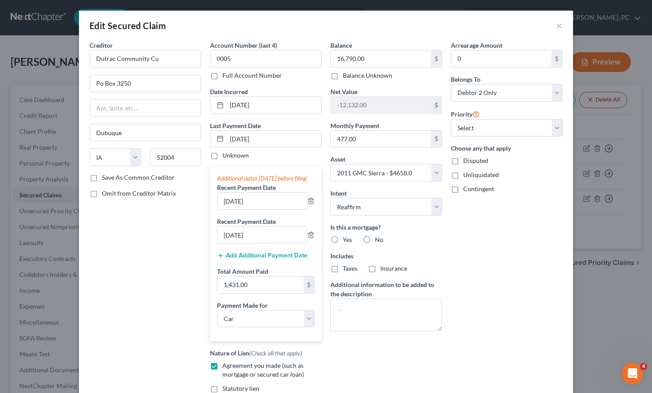
scroll to position [64, 0]
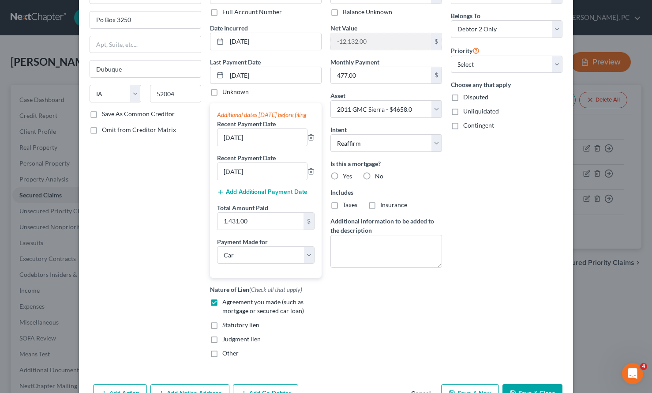
click at [375, 172] on label "No" at bounding box center [379, 176] width 8 height 9
click at [379, 172] on input "No" at bounding box center [382, 175] width 6 height 6
radio input "true"
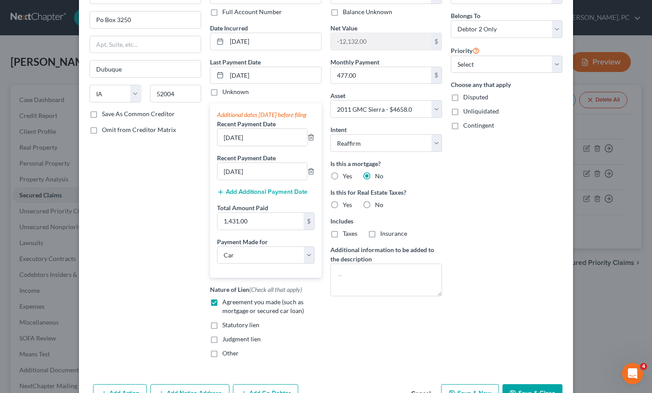
click at [375, 204] on label "No" at bounding box center [379, 204] width 8 height 9
click at [379, 204] on input "No" at bounding box center [382, 203] width 6 height 6
radio input "true"
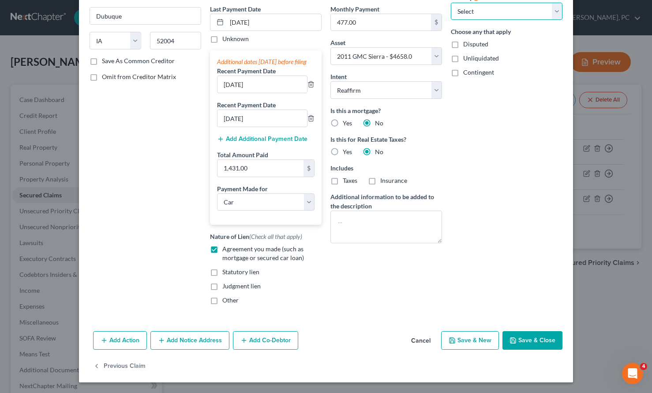
click at [463, 4] on select "Select 1st 2nd 3rd 4th 5th 6th 7th 8th 9th 10th 11th 12th 13th 14th 15th 16th 1…" at bounding box center [507, 12] width 112 height 18
click at [464, 11] on select "Select 1st 2nd 3rd 4th 5th 6th 7th 8th 9th 10th 11th 12th 13th 14th 15th 16th 1…" at bounding box center [507, 12] width 112 height 18
select select "0"
click at [451, 3] on select "Select 1st 2nd 3rd 4th 5th 6th 7th 8th 9th 10th 11th 12th 13th 14th 15th 16th 1…" at bounding box center [507, 12] width 112 height 18
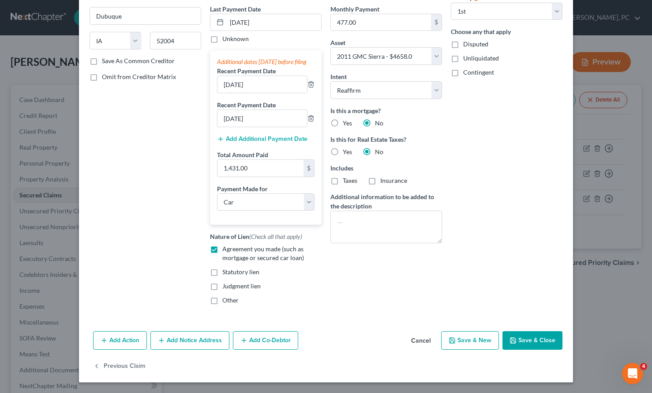
click at [532, 338] on button "Save & Close" at bounding box center [532, 340] width 60 height 19
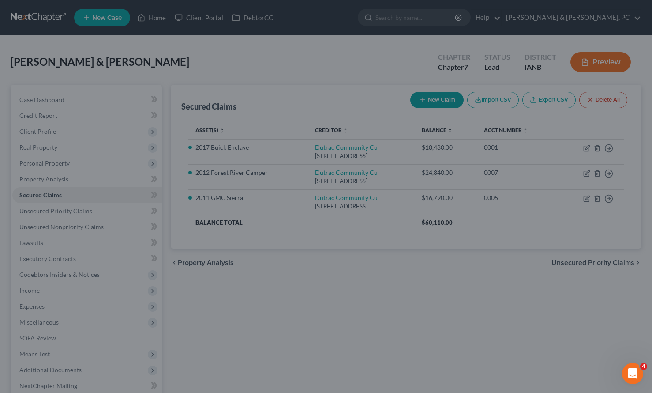
select select "10"
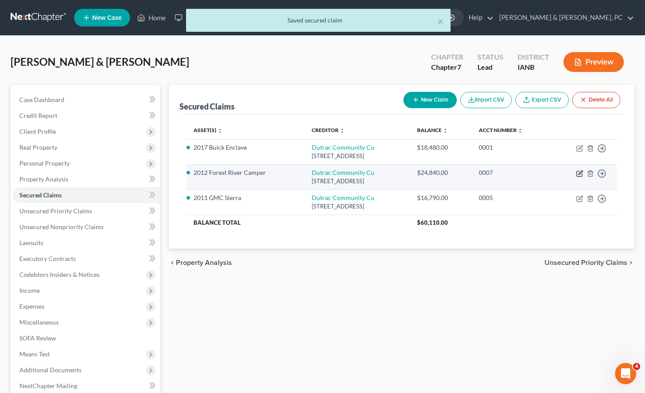
click at [581, 172] on icon "button" at bounding box center [580, 173] width 7 height 7
select select "16"
select select "4"
select select "2"
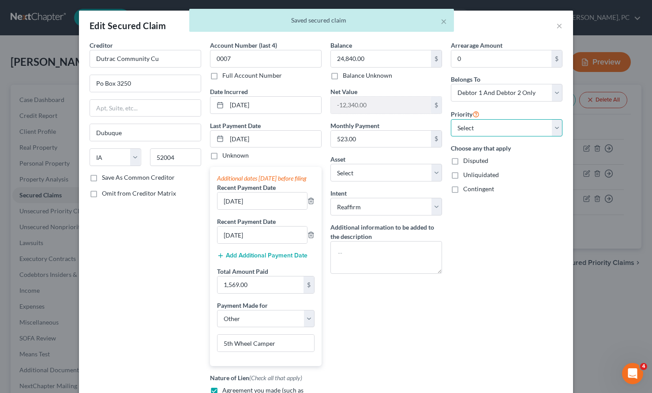
click at [473, 126] on select "Select 1st 2nd 3rd 4th 5th 6th 7th 8th 9th 10th 11th 12th 13th 14th 15th 16th 1…" at bounding box center [507, 128] width 112 height 18
select select "0"
click at [451, 119] on select "Select 1st 2nd 3rd 4th 5th 6th 7th 8th 9th 10th 11th 12th 13th 14th 15th 16th 1…" at bounding box center [507, 128] width 112 height 18
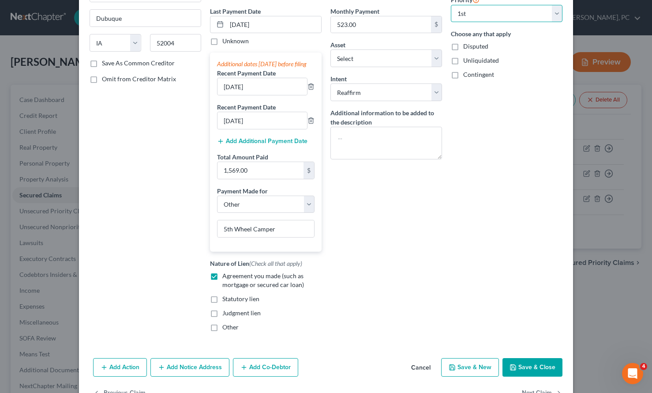
scroll to position [150, 0]
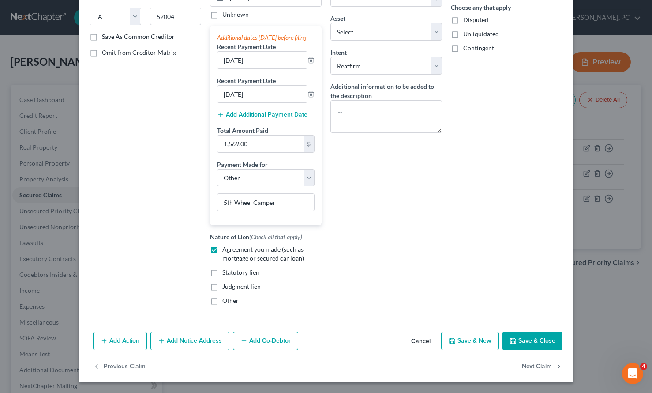
click at [522, 345] on button "Save & Close" at bounding box center [532, 340] width 60 height 19
select select "8"
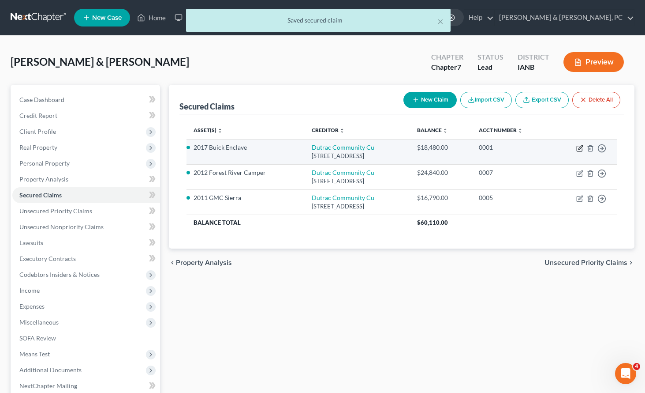
click at [577, 146] on icon "button" at bounding box center [579, 148] width 5 height 5
select select "16"
select select "0"
select select "2"
select select "1"
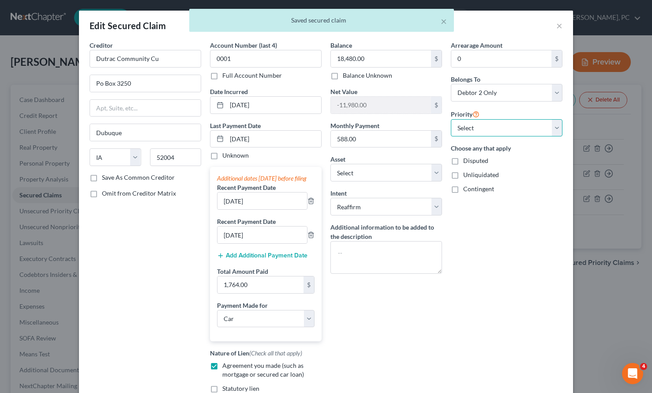
click at [470, 126] on select "Select 1st 2nd 3rd 4th 5th 6th 7th 8th 9th 10th 11th 12th 13th 14th 15th 16th 1…" at bounding box center [507, 128] width 112 height 18
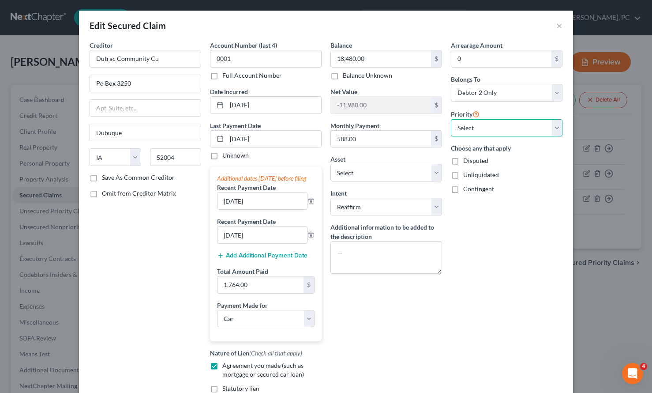
select select "0"
click at [451, 119] on select "Select 1st 2nd 3rd 4th 5th 6th 7th 8th 9th 10th 11th 12th 13th 14th 15th 16th 1…" at bounding box center [507, 128] width 112 height 18
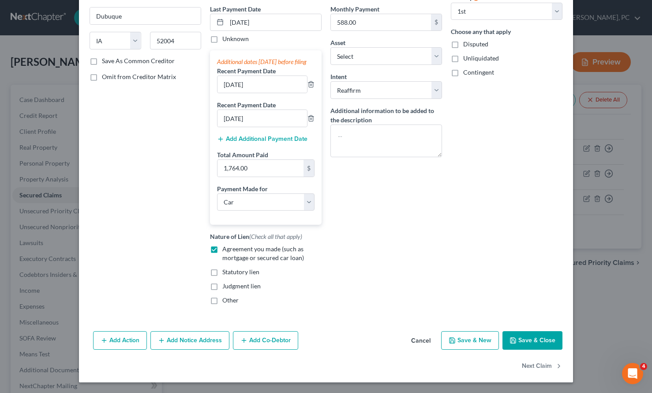
click at [522, 339] on button "Save & Close" at bounding box center [532, 340] width 60 height 19
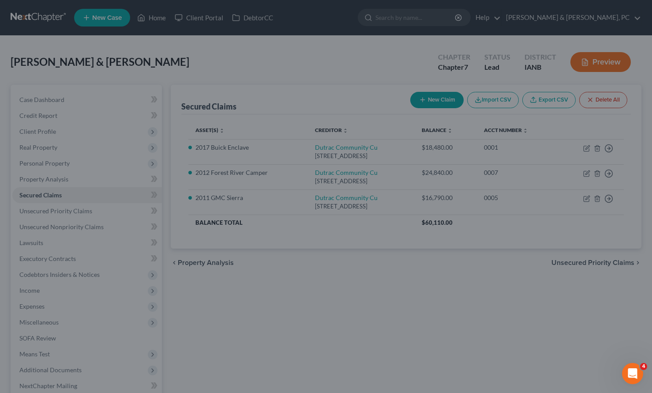
scroll to position [124, 0]
select select "13"
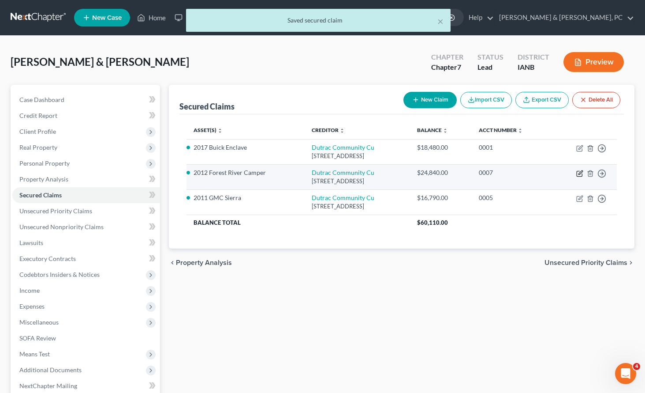
click at [581, 171] on icon "button" at bounding box center [580, 173] width 7 height 7
select select "16"
select select "4"
select select "2"
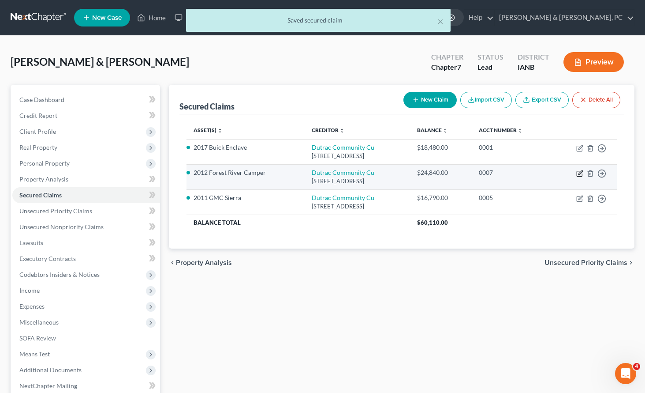
select select "0"
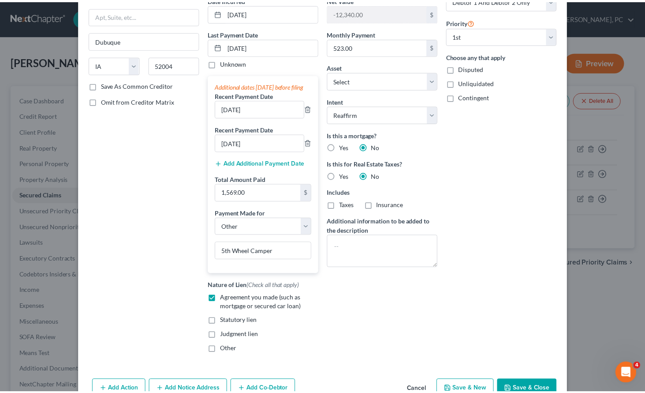
scroll to position [150, 0]
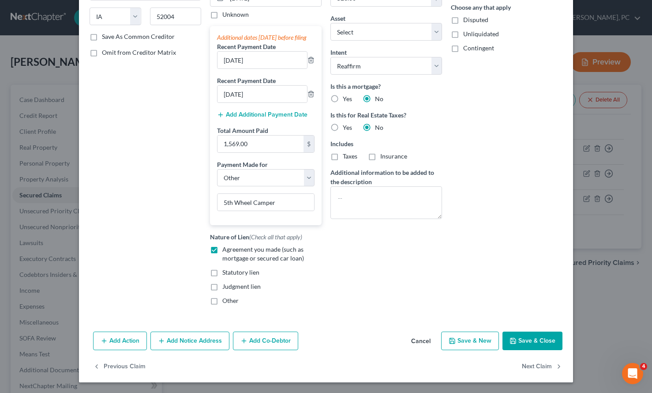
click at [533, 341] on button "Save & Close" at bounding box center [532, 340] width 60 height 19
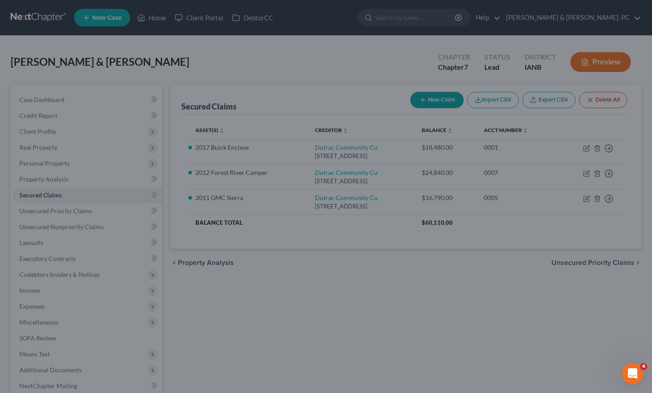
select select "8"
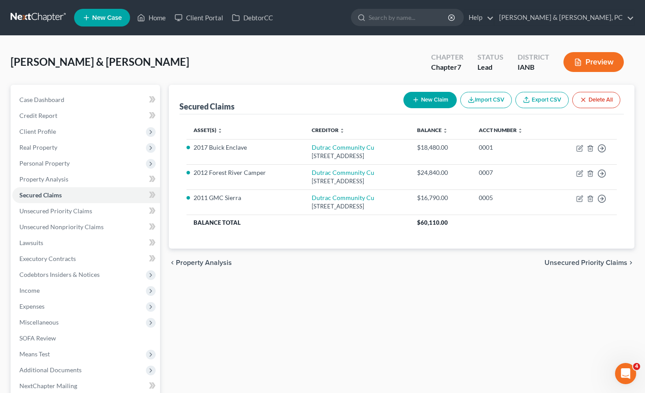
click at [412, 354] on div "Secured Claims New Claim Import CSV Export CSV Delete All Asset(s) expand_more …" at bounding box center [402, 268] width 475 height 367
click at [34, 94] on link "Case Dashboard" at bounding box center [86, 100] width 148 height 16
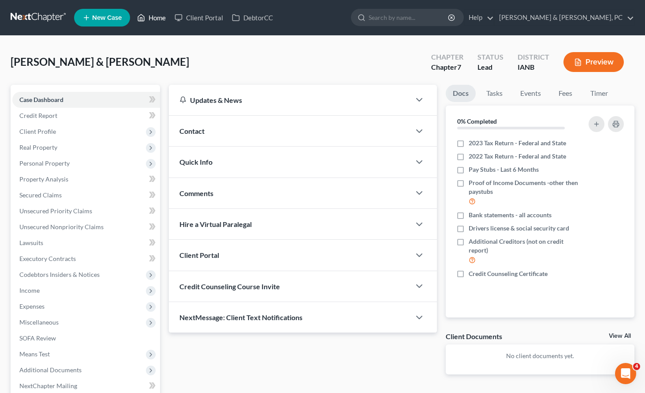
click at [152, 17] on link "Home" at bounding box center [151, 18] width 37 height 16
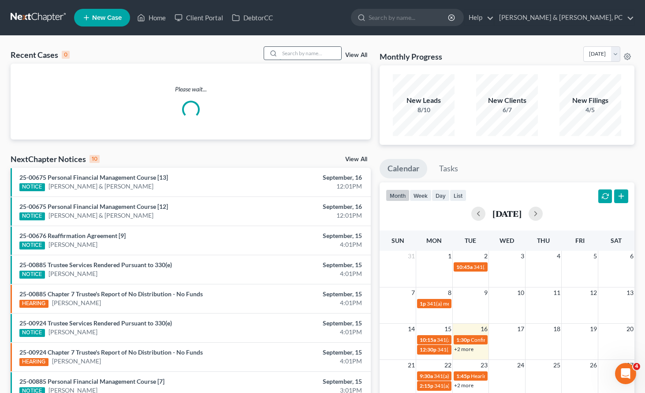
click at [314, 49] on input "search" at bounding box center [311, 53] width 62 height 13
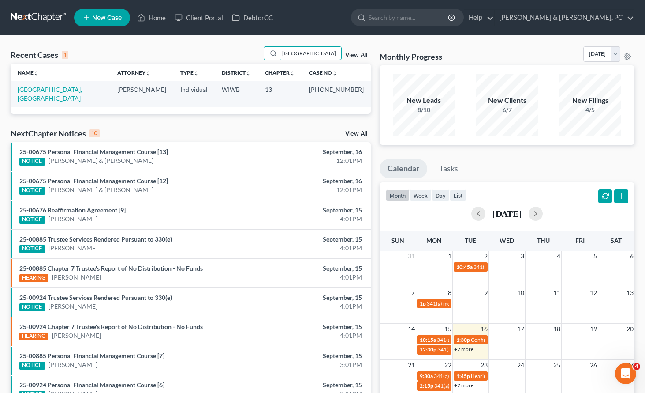
type input "[GEOGRAPHIC_DATA]"
click at [54, 85] on td "[GEOGRAPHIC_DATA], [GEOGRAPHIC_DATA]" at bounding box center [61, 93] width 100 height 25
click at [48, 89] on link "[GEOGRAPHIC_DATA], [GEOGRAPHIC_DATA]" at bounding box center [50, 94] width 64 height 16
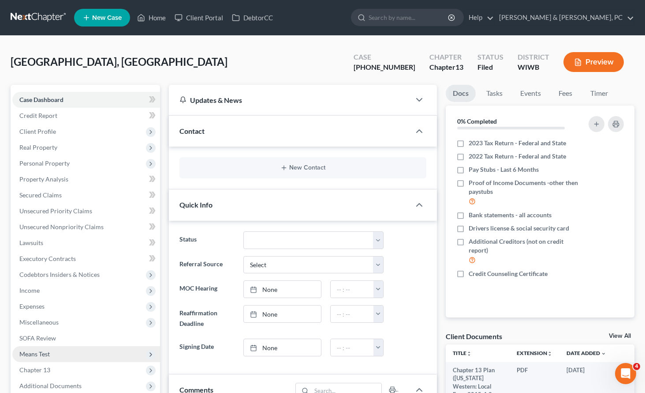
click at [46, 352] on span "Means Test" at bounding box center [34, 353] width 30 height 7
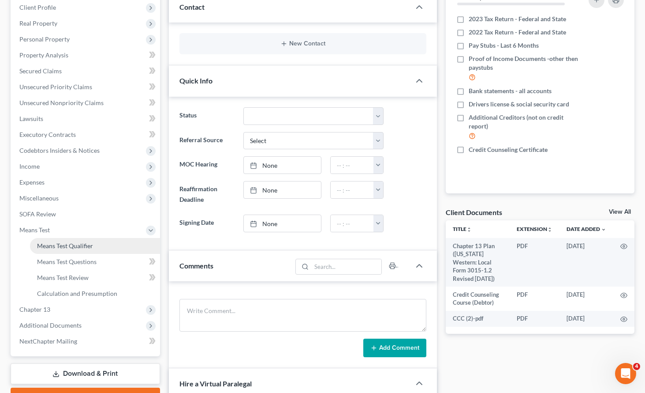
scroll to position [124, 0]
click at [81, 244] on span "Means Test Qualifier" at bounding box center [65, 244] width 56 height 7
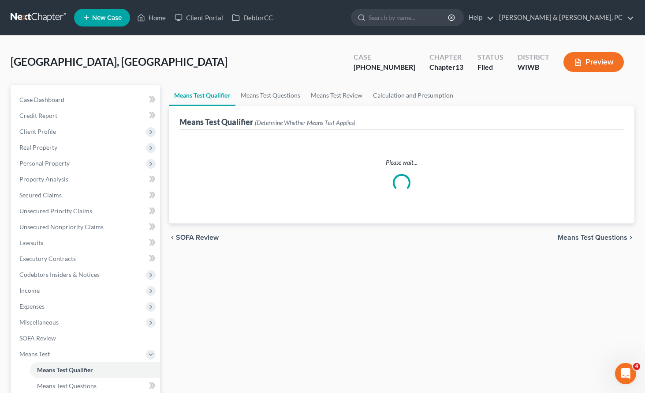
click at [604, 61] on button "Preview" at bounding box center [594, 62] width 60 height 20
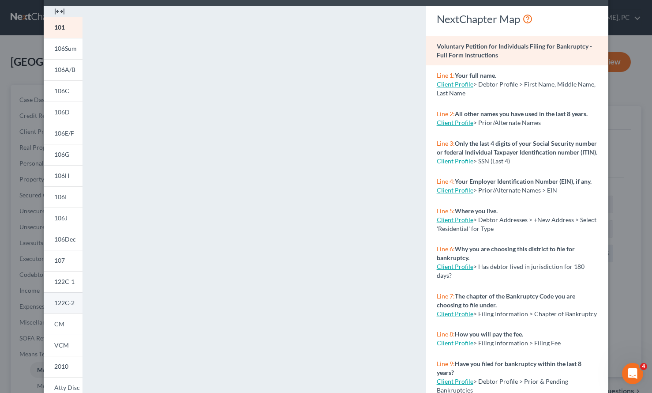
scroll to position [49, 0]
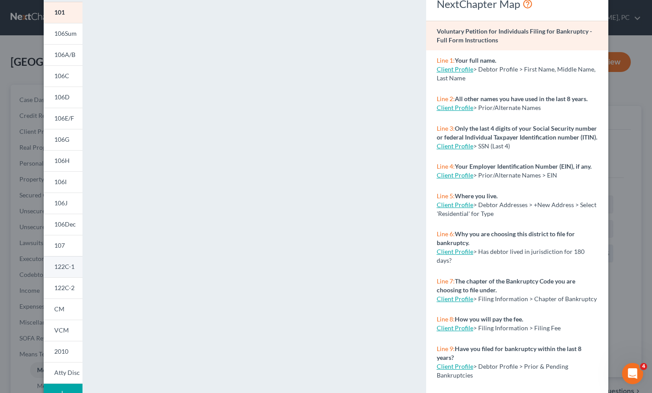
click at [64, 266] on span "122C-1" at bounding box center [64, 265] width 20 height 7
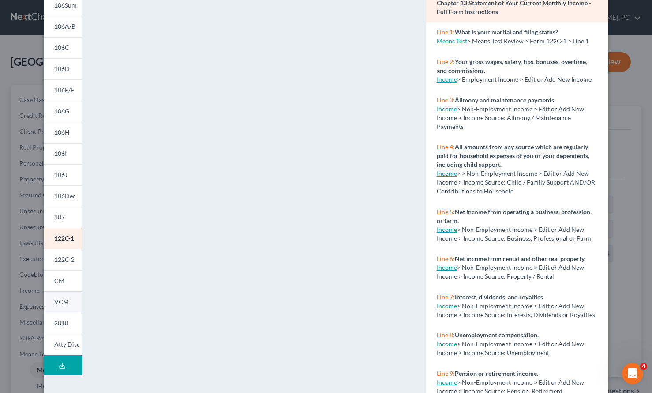
scroll to position [84, 0]
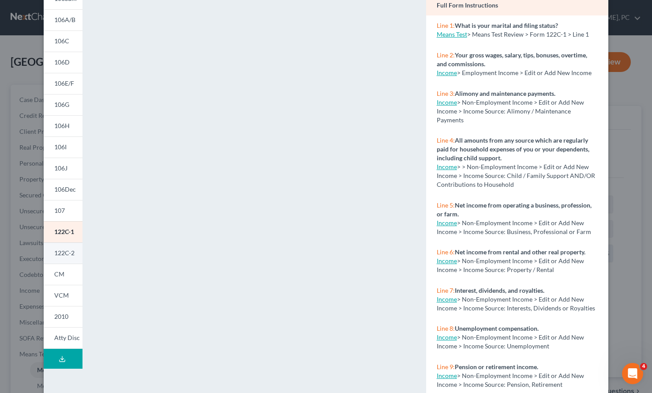
click at [57, 251] on span "122C-2" at bounding box center [64, 252] width 20 height 7
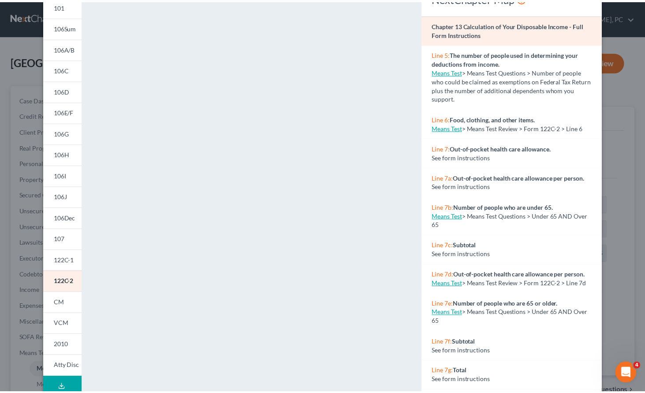
scroll to position [0, 0]
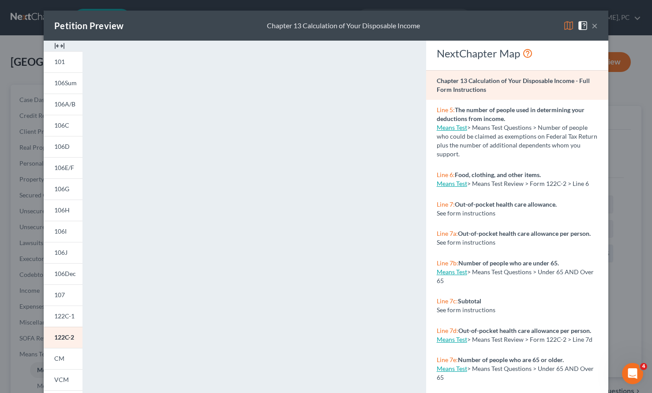
click at [592, 22] on button "×" at bounding box center [595, 25] width 6 height 11
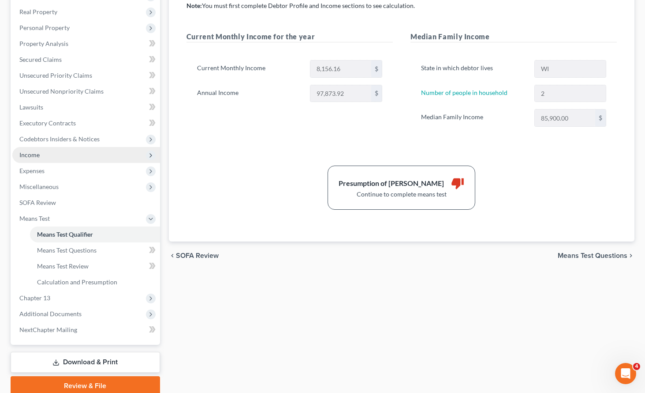
scroll to position [172, 0]
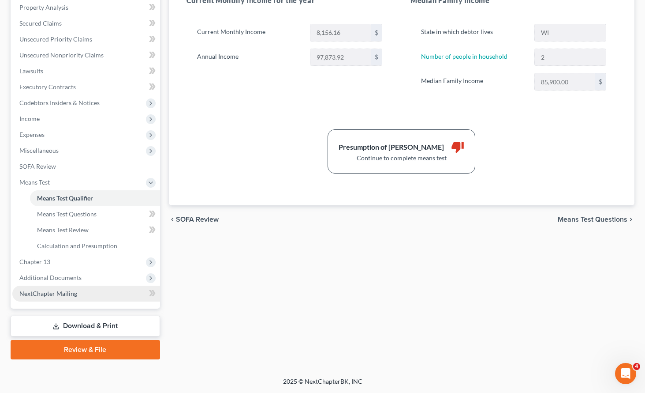
click at [67, 290] on span "NextChapter Mailing" at bounding box center [48, 292] width 58 height 7
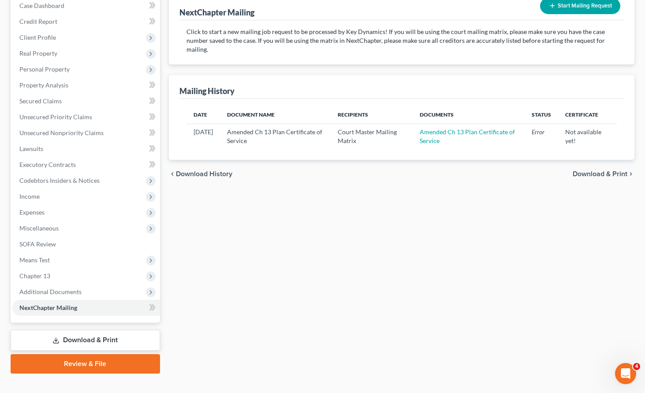
scroll to position [108, 0]
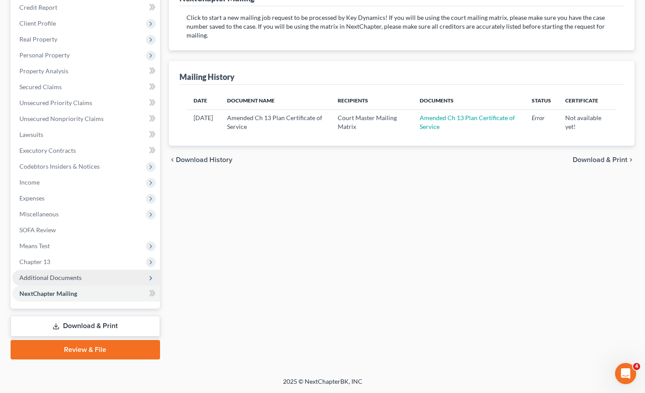
click at [35, 277] on span "Additional Documents" at bounding box center [50, 277] width 62 height 7
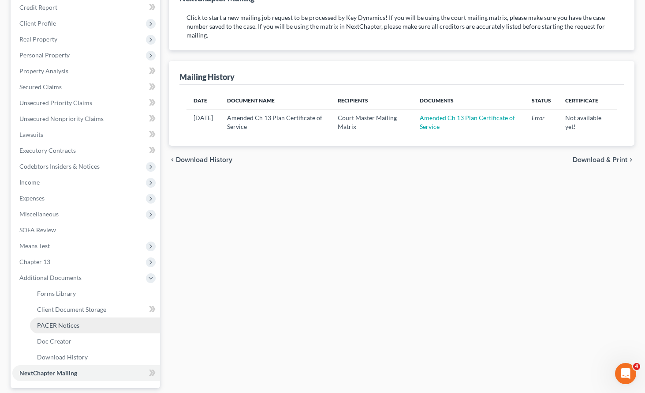
click at [86, 324] on link "PACER Notices" at bounding box center [95, 325] width 130 height 16
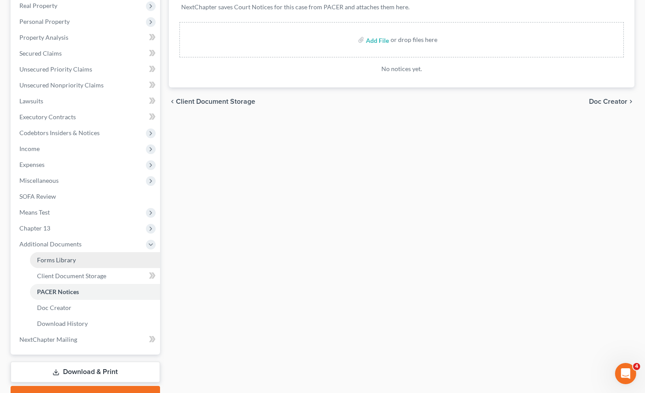
scroll to position [187, 0]
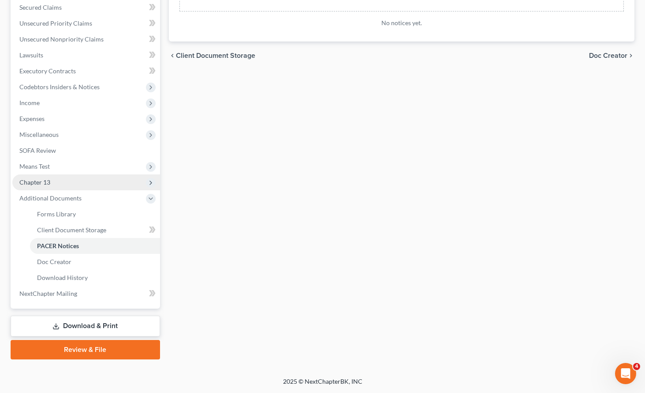
click at [37, 179] on span "Chapter 13" at bounding box center [34, 181] width 31 height 7
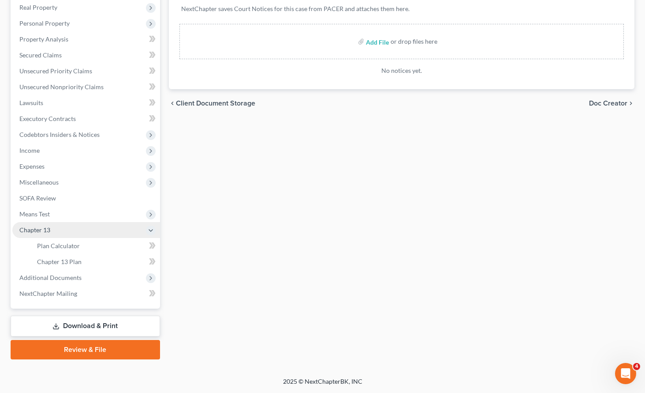
scroll to position [140, 0]
click at [69, 245] on span "Plan Calculator" at bounding box center [58, 245] width 43 height 7
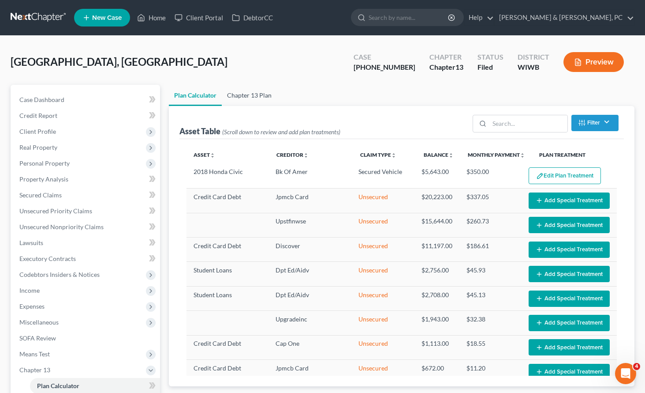
click at [246, 97] on link "Chapter 13 Plan" at bounding box center [249, 95] width 55 height 21
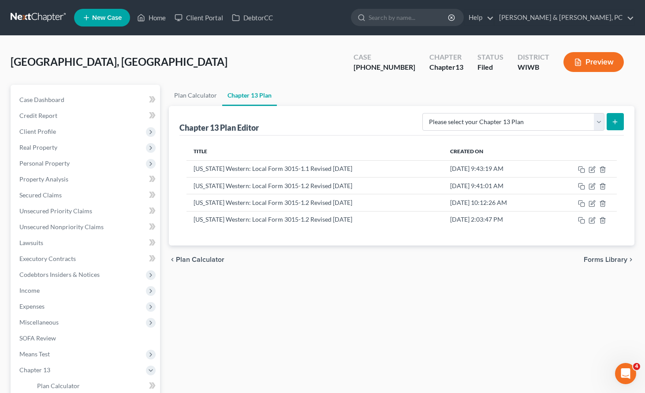
click at [591, 57] on button "Preview" at bounding box center [594, 62] width 60 height 20
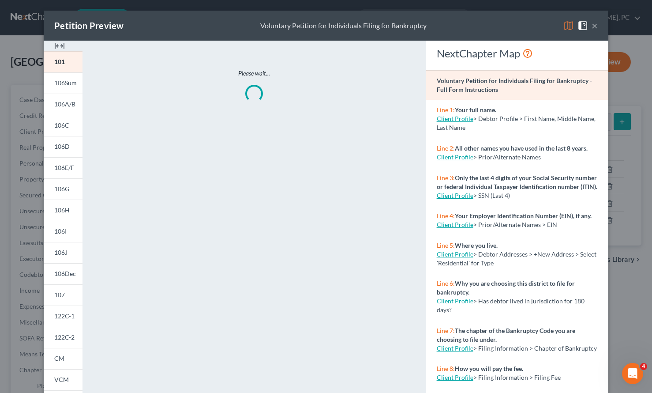
click at [592, 24] on button "×" at bounding box center [595, 25] width 6 height 11
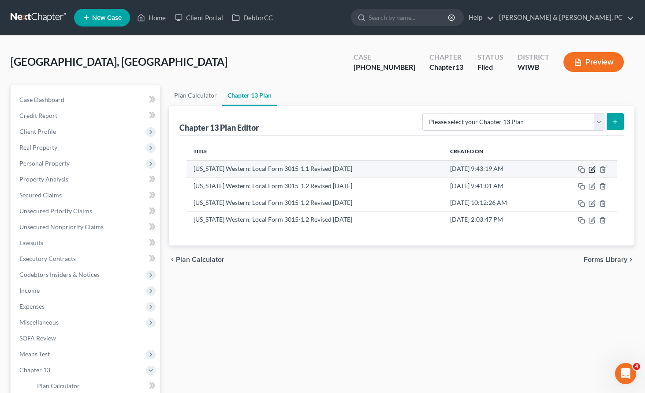
click at [592, 169] on icon "button" at bounding box center [593, 168] width 4 height 4
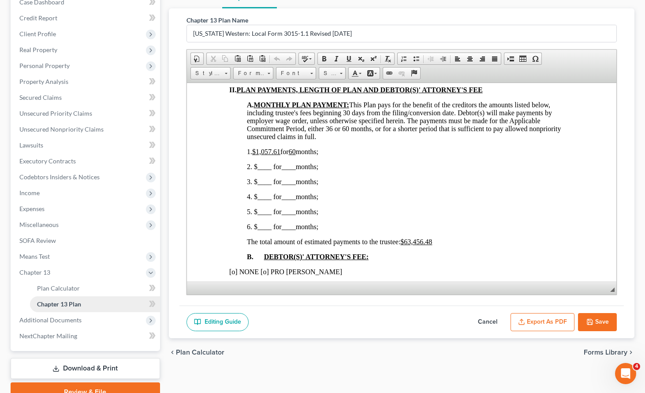
scroll to position [140, 0]
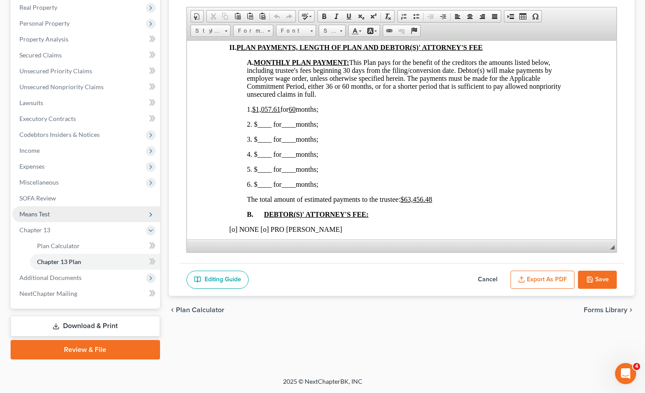
click at [30, 208] on span "Means Test" at bounding box center [86, 214] width 148 height 16
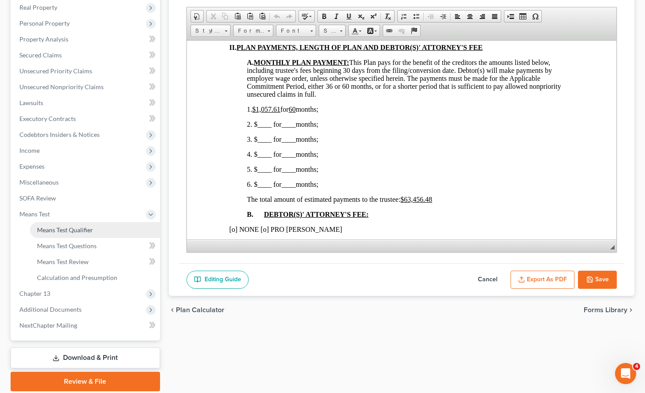
click at [61, 231] on span "Means Test Qualifier" at bounding box center [65, 229] width 56 height 7
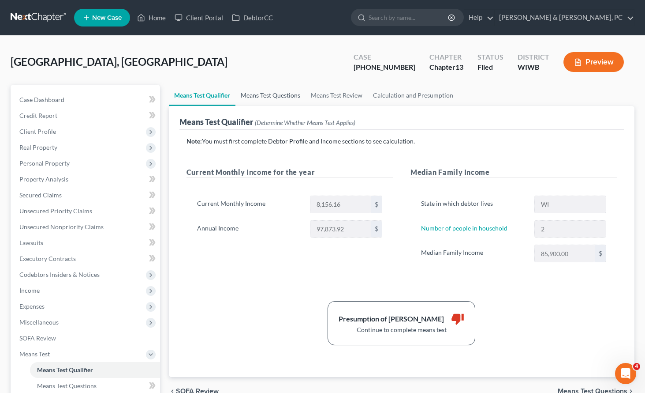
click at [268, 95] on link "Means Test Questions" at bounding box center [271, 95] width 70 height 21
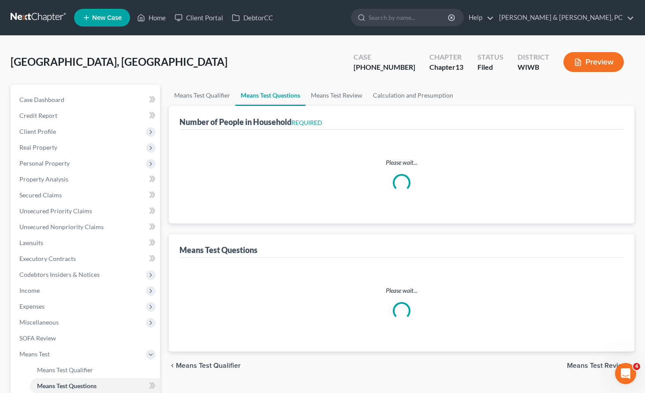
select select "1"
select select "16"
select select "2"
select select "1"
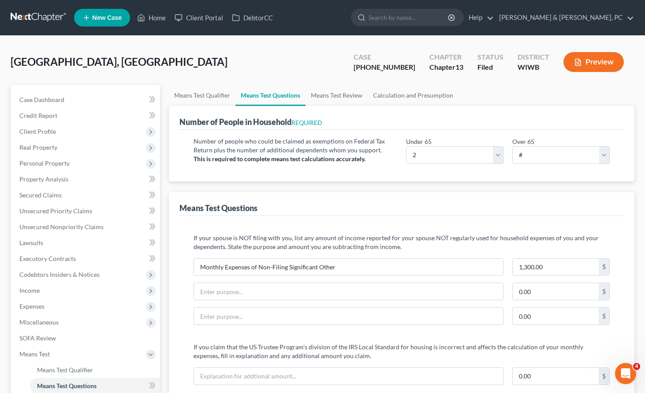
click at [592, 58] on button "Preview" at bounding box center [594, 62] width 60 height 20
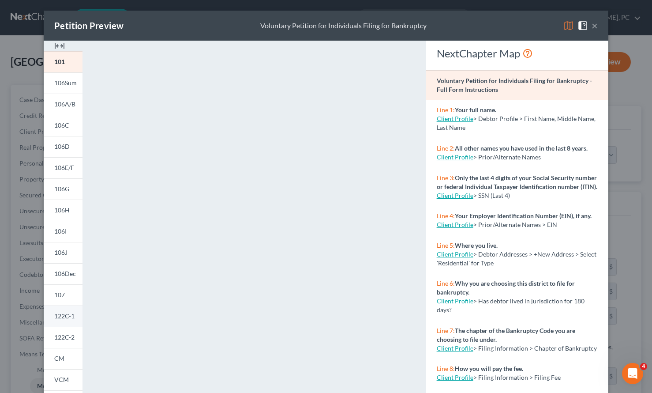
click at [59, 311] on link "122C-1" at bounding box center [63, 315] width 39 height 21
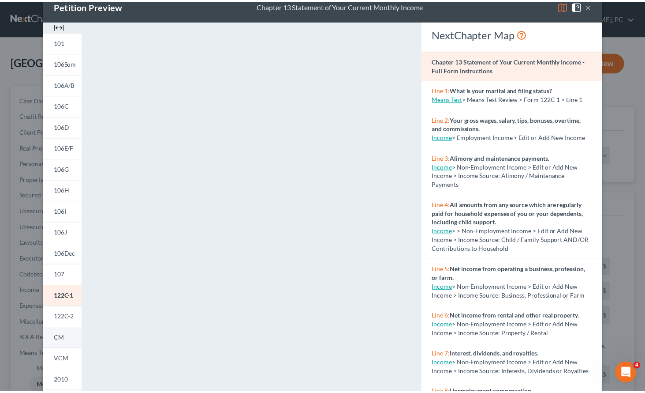
scroll to position [21, 0]
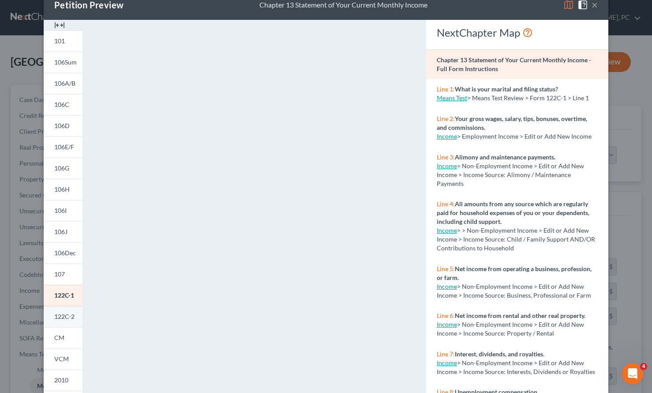
click at [59, 316] on span "122C-2" at bounding box center [64, 315] width 20 height 7
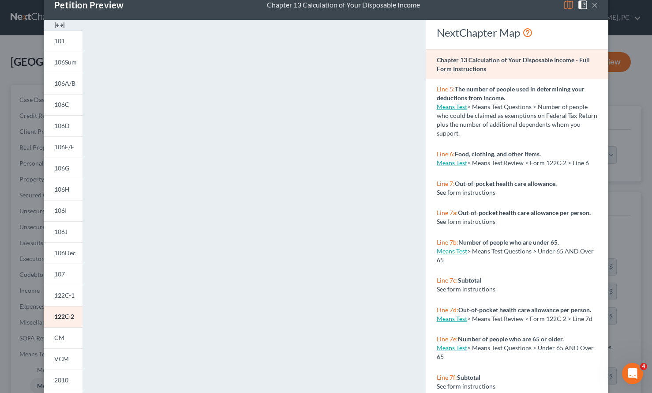
click at [592, 6] on button "×" at bounding box center [595, 5] width 6 height 11
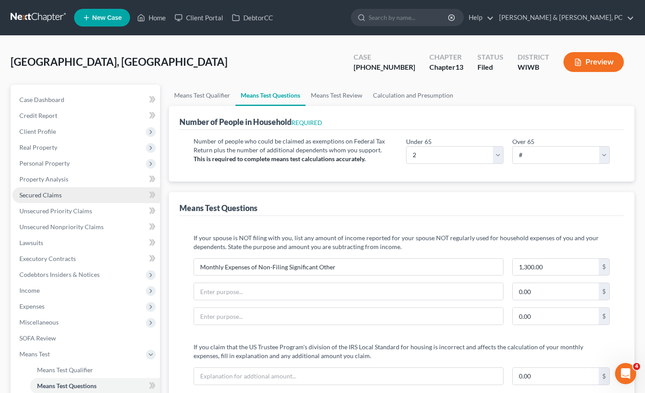
click at [52, 191] on span "Secured Claims" at bounding box center [40, 194] width 42 height 7
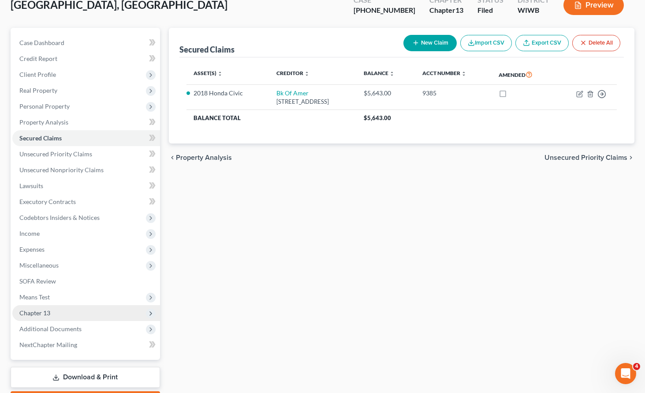
scroll to position [58, 0]
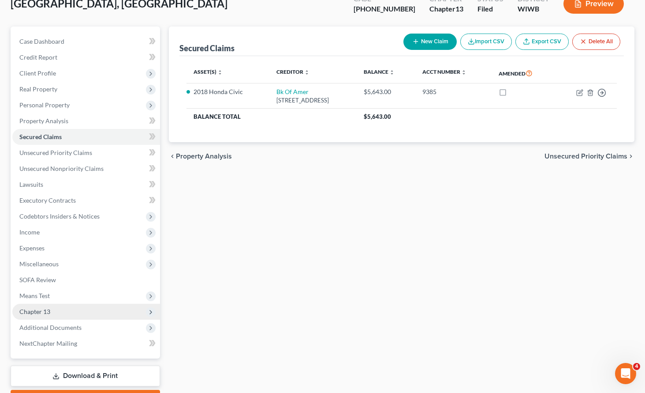
click at [39, 310] on span "Chapter 13" at bounding box center [34, 310] width 31 height 7
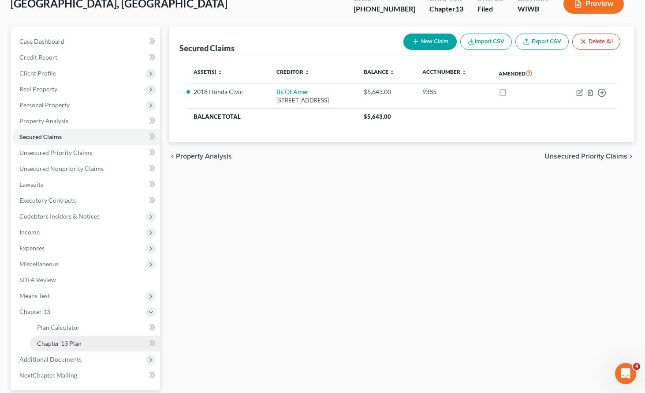
click at [61, 343] on span "Chapter 13 Plan" at bounding box center [59, 342] width 45 height 7
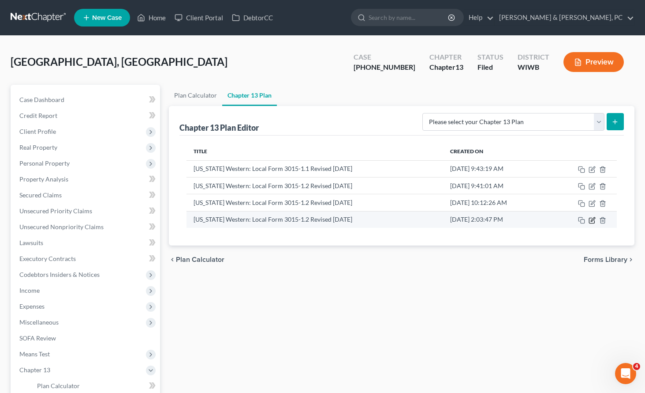
click at [592, 219] on icon "button" at bounding box center [593, 219] width 4 height 4
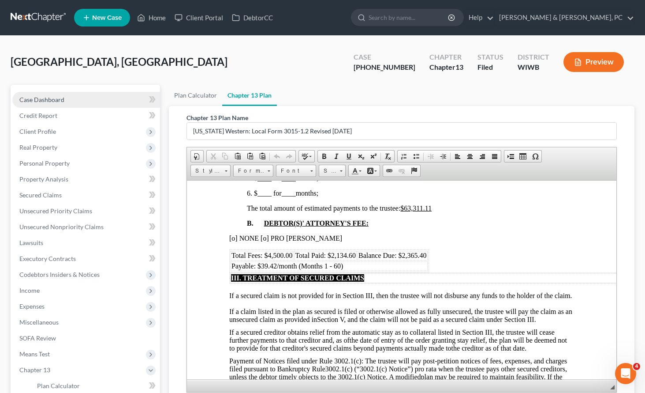
scroll to position [1, 0]
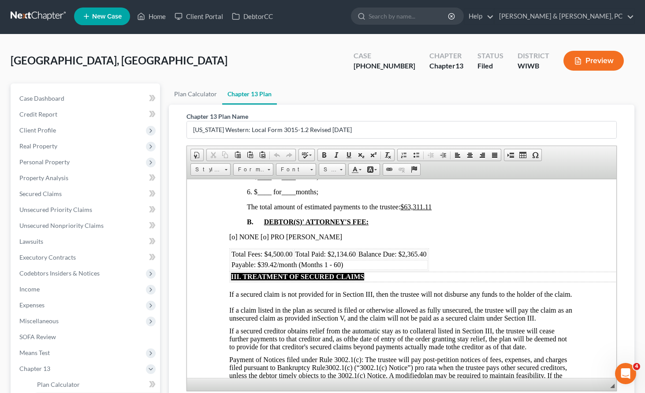
drag, startPoint x: 438, startPoint y: 253, endPoint x: 431, endPoint y: 250, distance: 8.1
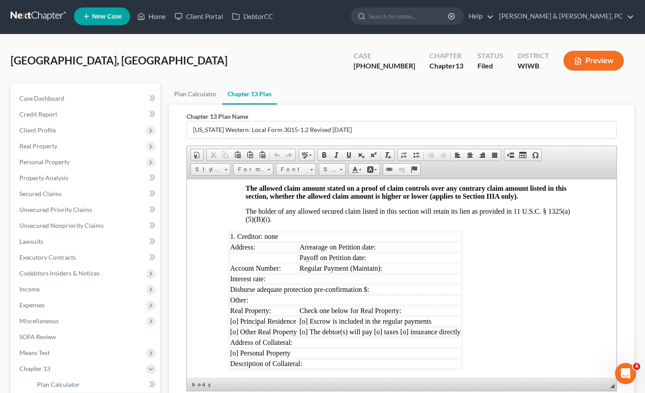
scroll to position [792, 1]
click at [330, 76] on div "[GEOGRAPHIC_DATA], Aslynd Upgraded Case [PHONE_NUMBER] Chapter Chapter 13 Statu…" at bounding box center [323, 64] width 624 height 38
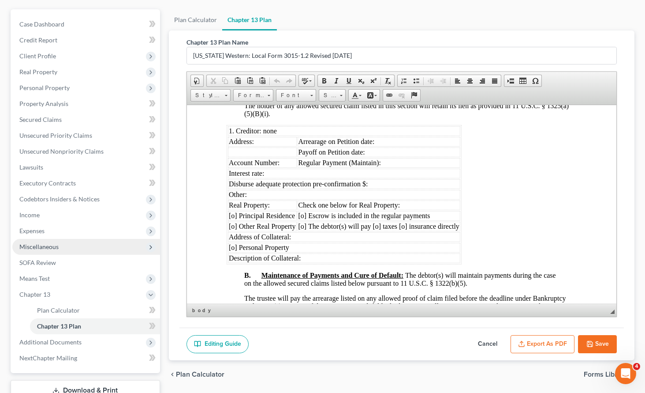
scroll to position [76, 0]
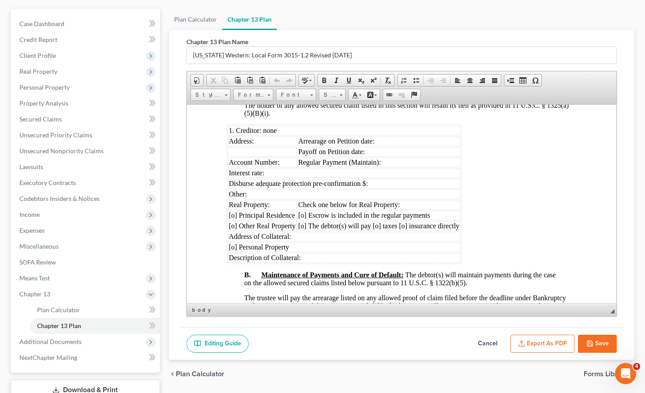
click at [229, 134] on span "1. Creditor: none" at bounding box center [253, 129] width 48 height 7
click at [488, 340] on button "Cancel" at bounding box center [487, 343] width 39 height 19
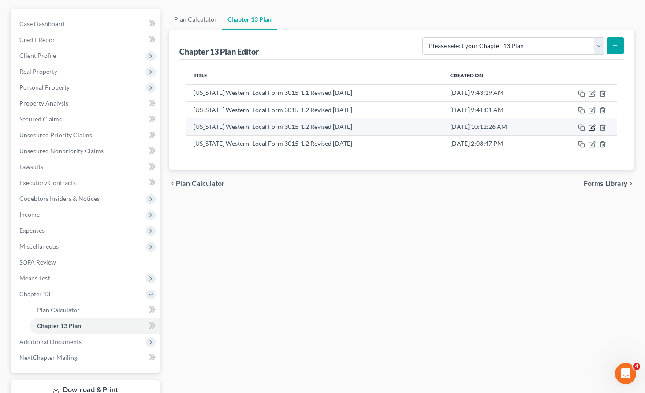
click at [593, 126] on icon "button" at bounding box center [593, 126] width 4 height 4
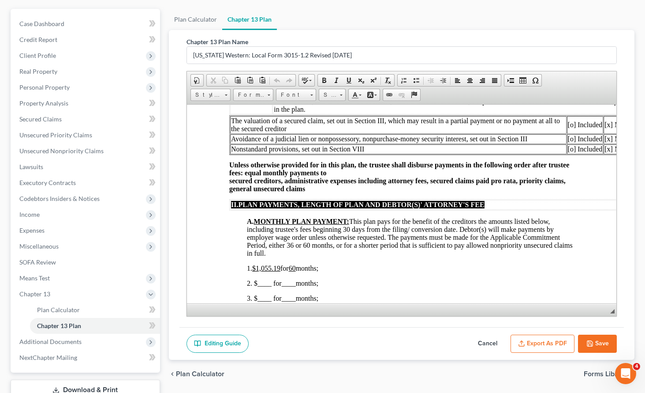
scroll to position [293, 0]
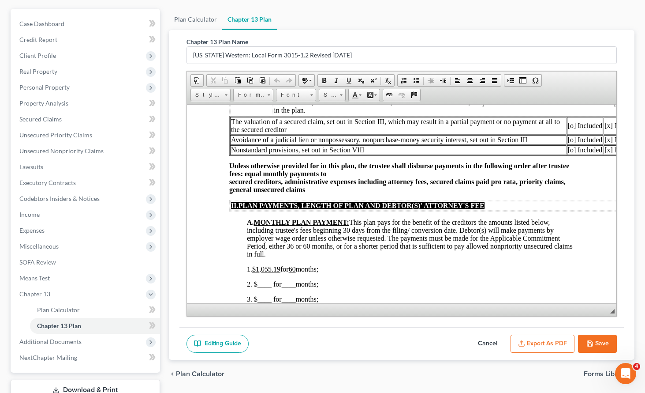
click at [485, 340] on button "Cancel" at bounding box center [487, 343] width 39 height 19
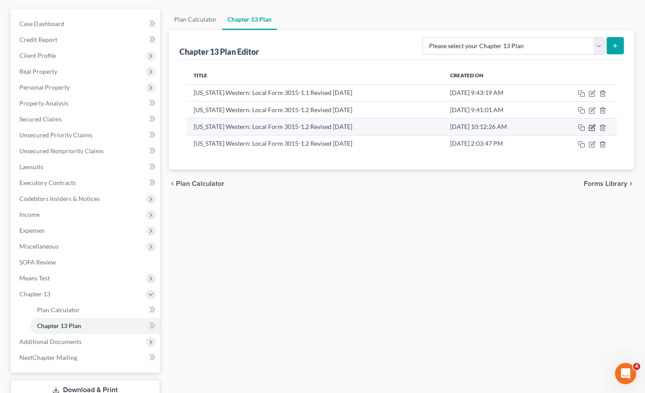
click at [594, 127] on icon "button" at bounding box center [592, 127] width 7 height 7
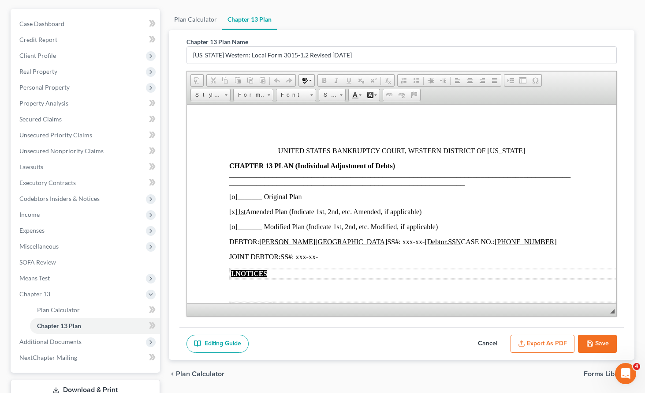
scroll to position [0, 0]
click at [242, 210] on u "1st" at bounding box center [241, 210] width 8 height 7
click at [244, 209] on u "1st" at bounding box center [241, 210] width 8 height 7
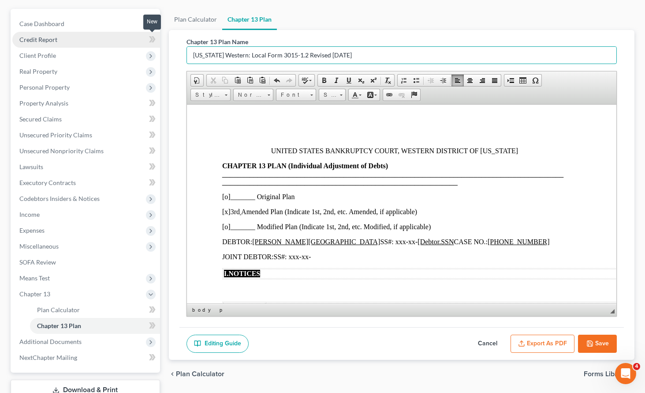
drag, startPoint x: 371, startPoint y: 56, endPoint x: 130, endPoint y: 46, distance: 241.5
click at [130, 46] on div "Petition Navigation Case Dashboard Payments Invoices Payments Payments Credit R…" at bounding box center [322, 216] width 633 height 414
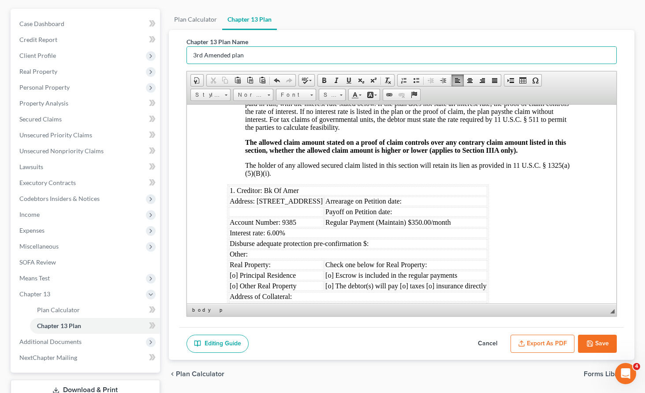
scroll to position [764, 1]
type input "3rd Amended plan"
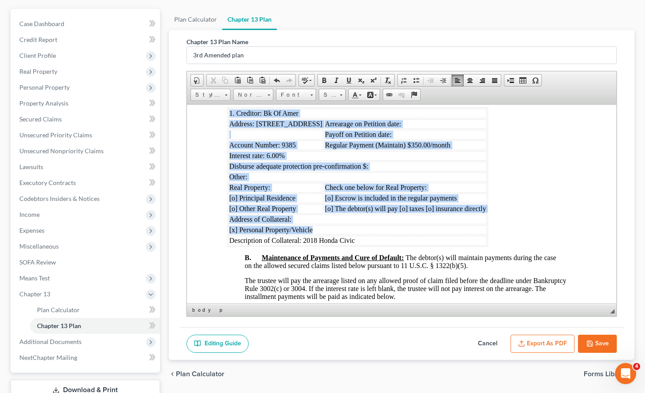
scroll to position [844, 2]
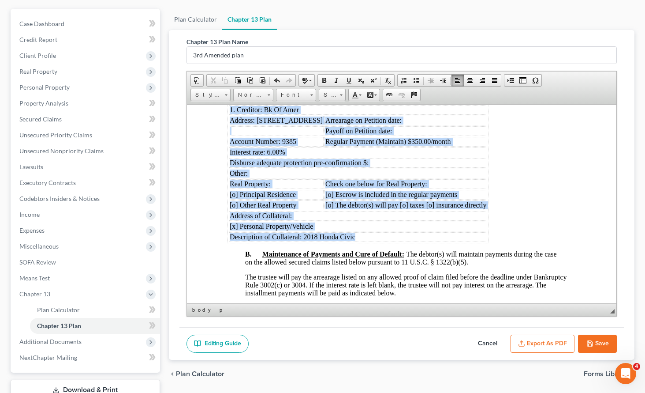
drag, startPoint x: 229, startPoint y: 197, endPoint x: 548, endPoint y: 262, distance: 326.3
click at [488, 243] on table "1. Creditor: Bk Of Amer Address: [STREET_ADDRESS] Arrearage on Petition date: P…" at bounding box center [357, 172] width 261 height 139
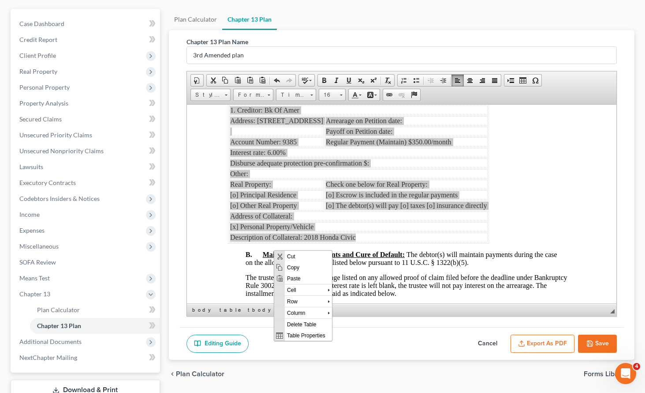
scroll to position [0, 0]
click at [295, 268] on span "Copy" at bounding box center [308, 266] width 47 height 11
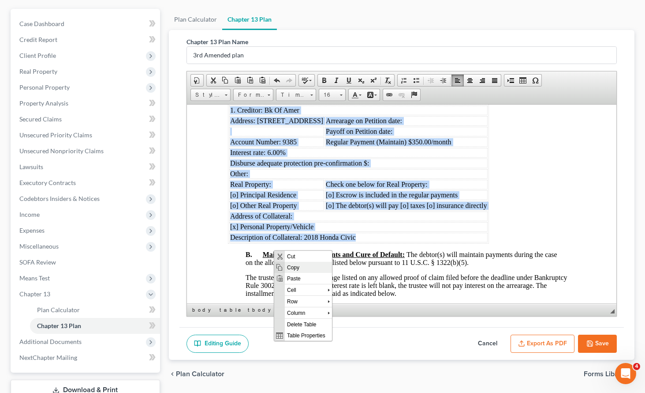
copy tbody "1. Creditor: Bk Of Amer Address: [STREET_ADDRESS] Arrearage on Petition date: P…"
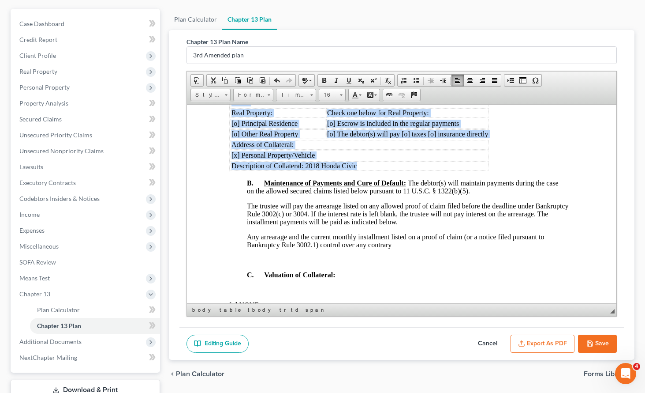
scroll to position [918, 0]
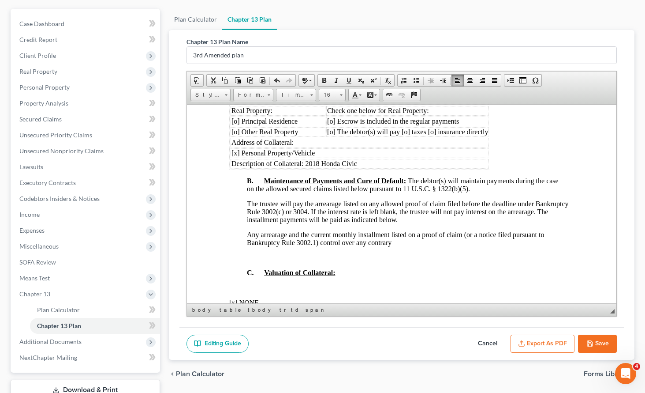
click at [485, 192] on p "B. Maintenance of Payments and Cure of Default: The debtor(s) will maintain pay…" at bounding box center [410, 184] width 327 height 16
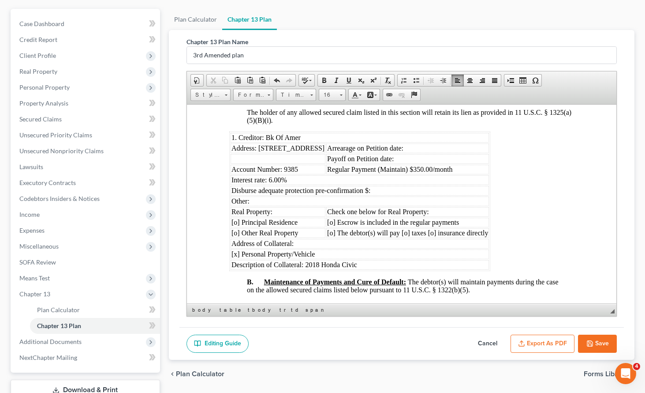
scroll to position [804, 0]
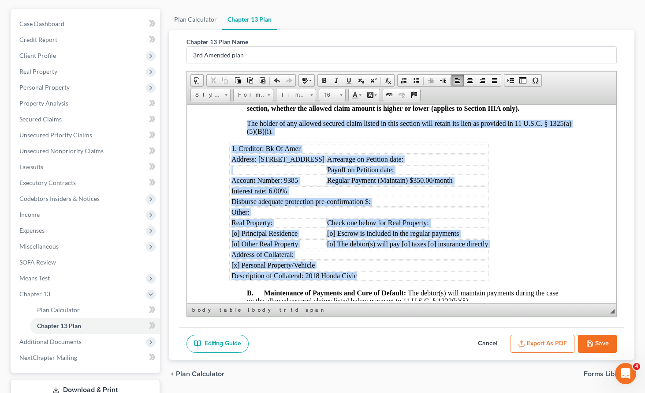
drag, startPoint x: 384, startPoint y: 236, endPoint x: 221, endPoint y: 157, distance: 181.3
click at [221, 157] on html "UNITED STATES BANKRUPTCY COURT, WESTERN DISTRICT OF [US_STATE] CHAPTER 13 PLAN …" at bounding box center [402, 393] width 430 height 2190
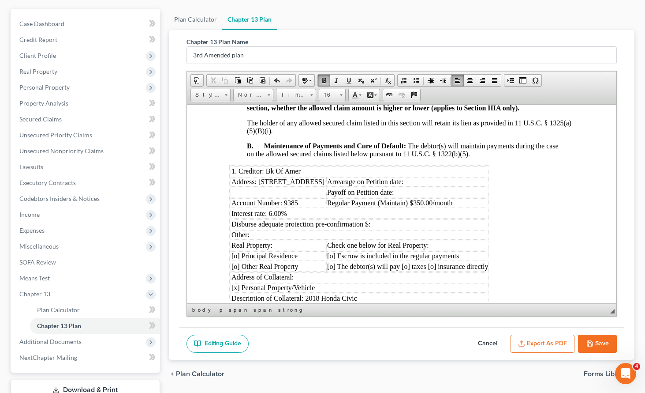
click at [333, 135] on p "The holder of any allowed secured claim listed in this section will retain its …" at bounding box center [410, 127] width 327 height 16
click at [489, 186] on td "Arrearage on Petition date:" at bounding box center [407, 181] width 163 height 10
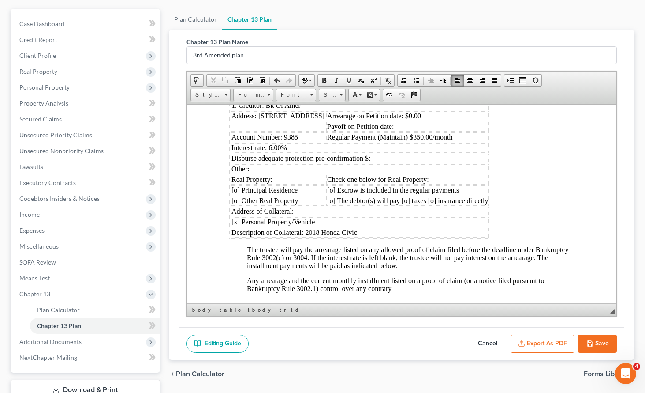
scroll to position [873, 0]
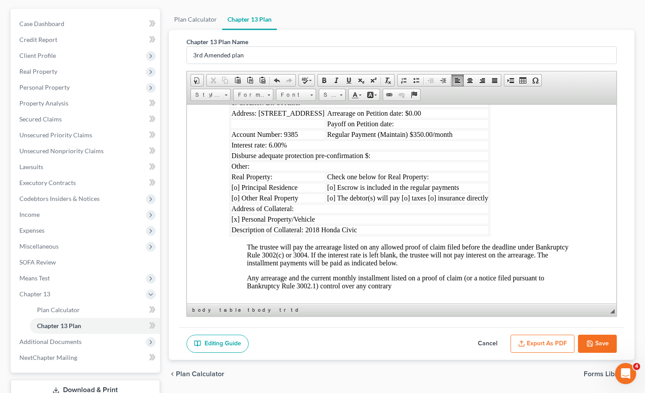
click at [419, 201] on span "[o] The debtor(s) will pay [o] taxes [o] insurance directly" at bounding box center [407, 197] width 161 height 7
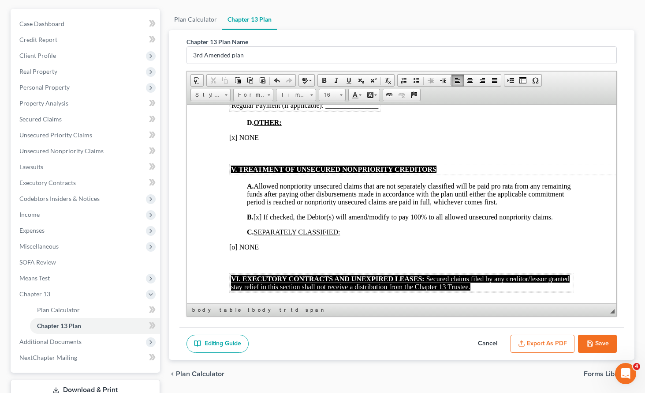
scroll to position [1454, 0]
drag, startPoint x: 269, startPoint y: 240, endPoint x: 274, endPoint y: 239, distance: 5.0
click at [270, 220] on span "B. [x] If checked, the Debtor(s) will amend/modify to pay 100% to all allowed u…" at bounding box center [399, 216] width 306 height 7
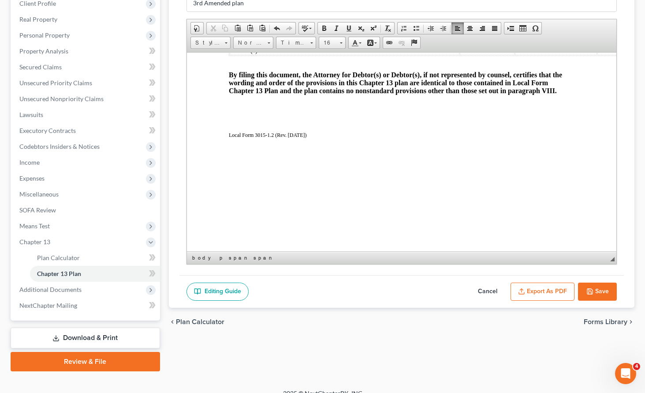
scroll to position [140, 0]
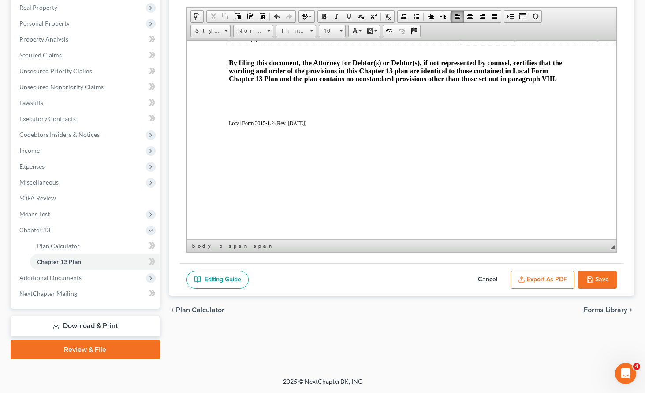
click at [596, 278] on button "Save" at bounding box center [597, 279] width 39 height 19
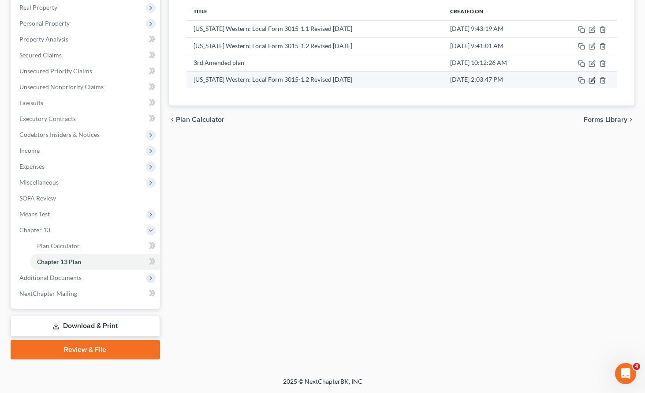
click at [592, 79] on icon "button" at bounding box center [592, 80] width 7 height 7
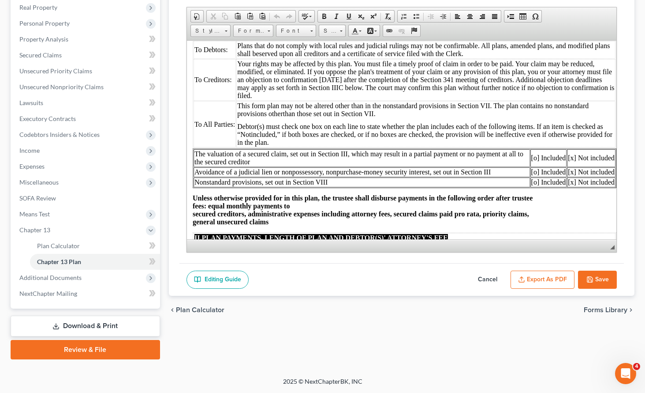
scroll to position [197, 43]
click at [567, 182] on td "[x] Not included" at bounding box center [591, 182] width 49 height 10
click at [530, 181] on td "[o] Included" at bounding box center [548, 182] width 37 height 10
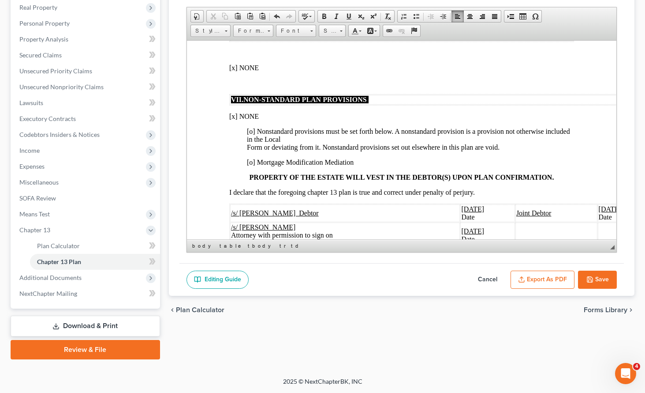
scroll to position [1664, 0]
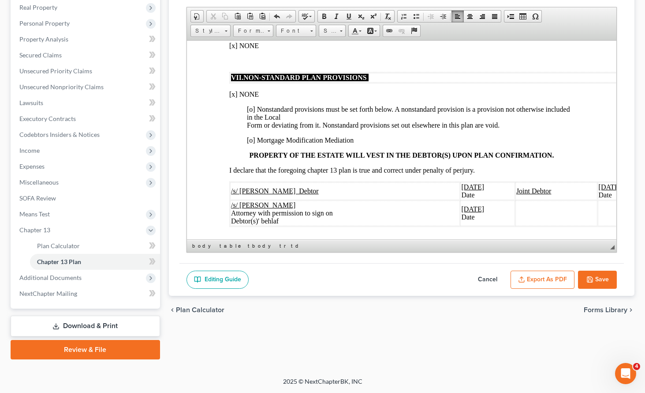
click at [234, 97] on span "[x] NONE" at bounding box center [244, 93] width 30 height 7
click at [252, 116] on span "[o] Nonstandard provisions must be set forth below. A nonstandard provision is …" at bounding box center [408, 116] width 323 height 23
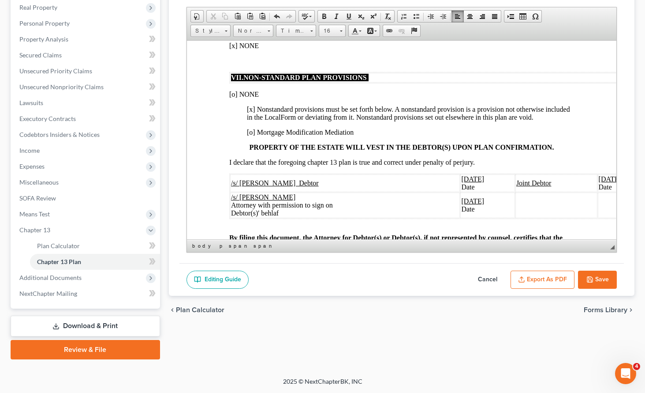
click at [593, 277] on icon "button" at bounding box center [590, 279] width 7 height 7
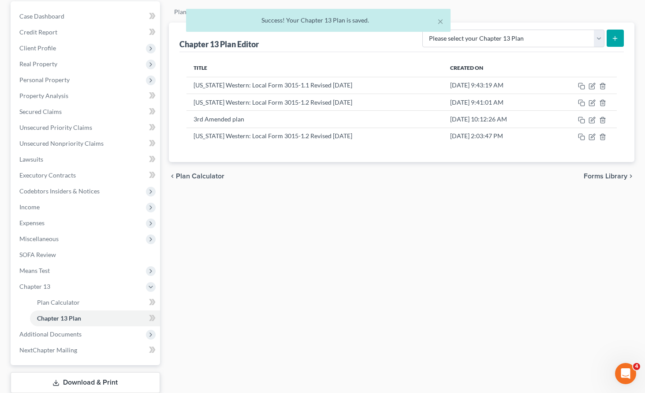
scroll to position [83, 0]
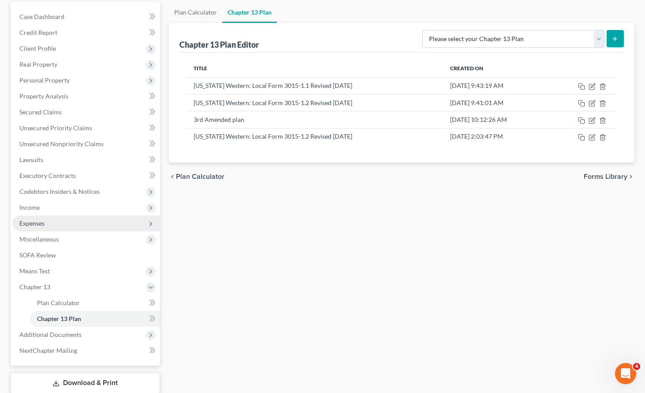
click at [52, 225] on span "Expenses" at bounding box center [86, 223] width 148 height 16
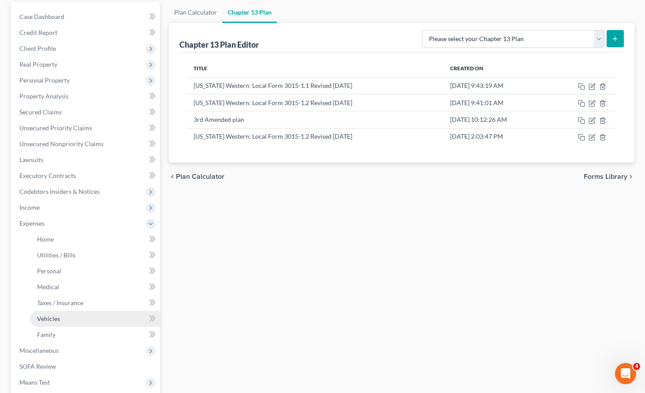
click at [51, 315] on span "Vehicles" at bounding box center [48, 318] width 23 height 7
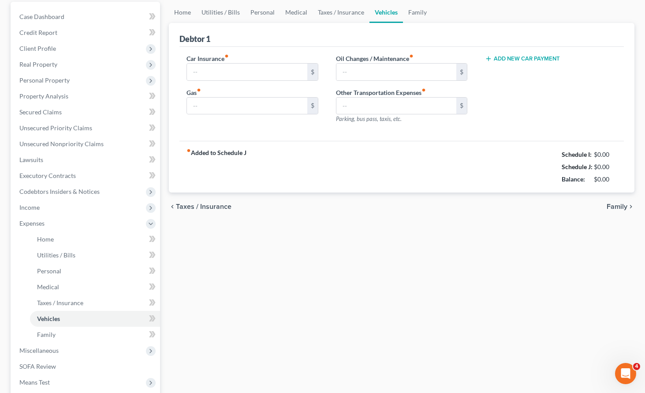
type input "151.00"
type input "225.00"
type input "60.00"
type input "0.00"
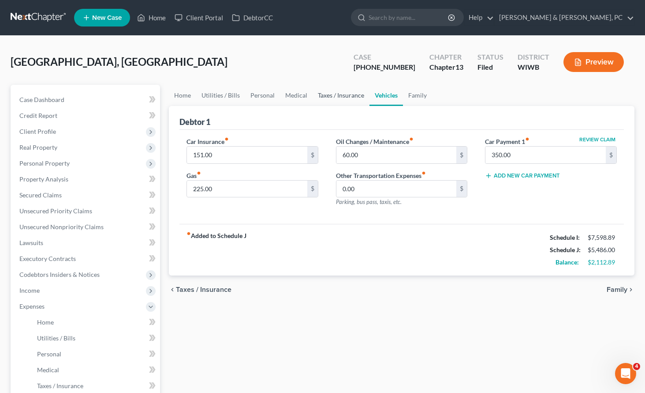
click at [339, 95] on link "Taxes / Insurance" at bounding box center [341, 95] width 57 height 21
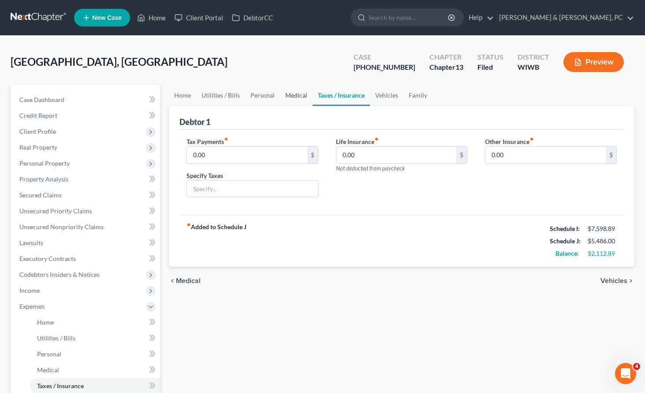
click at [295, 95] on link "Medical" at bounding box center [296, 95] width 33 height 21
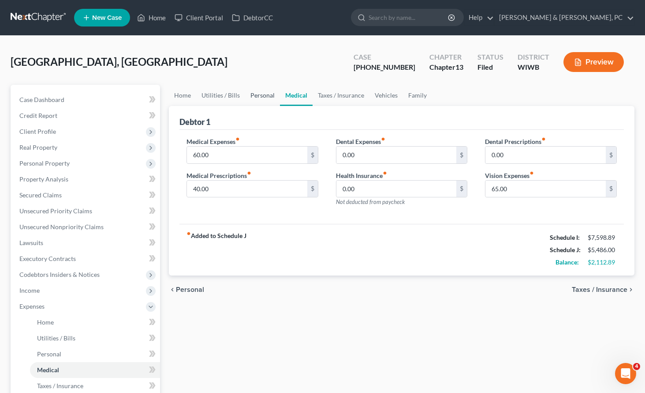
click at [253, 97] on link "Personal" at bounding box center [262, 95] width 35 height 21
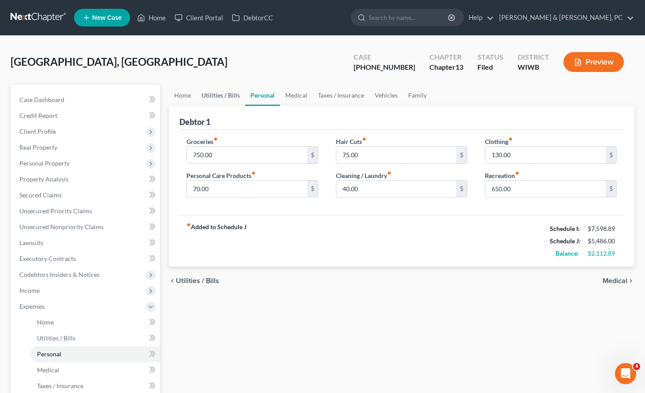
click at [219, 94] on link "Utilities / Bills" at bounding box center [220, 95] width 49 height 21
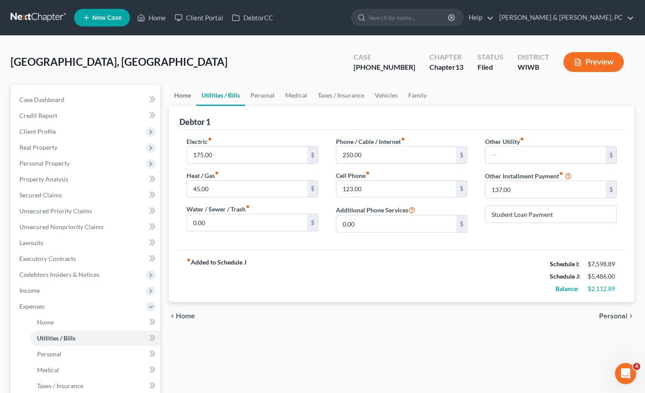
click at [183, 95] on link "Home" at bounding box center [182, 95] width 27 height 21
